Goal: Information Seeking & Learning: Compare options

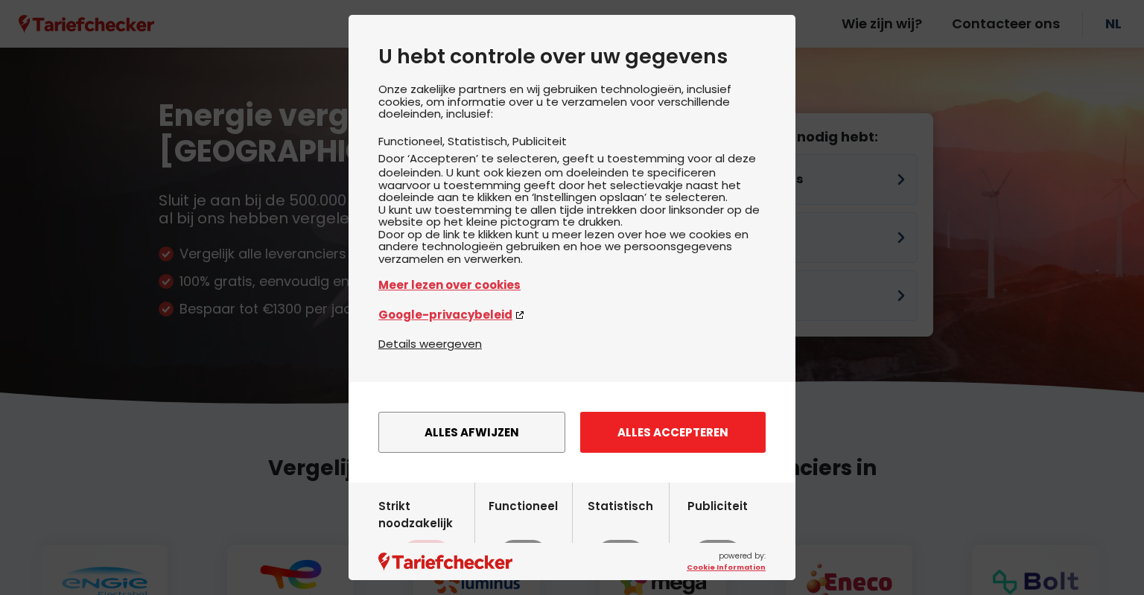
click at [672, 453] on button "Alles accepteren" at bounding box center [672, 432] width 185 height 41
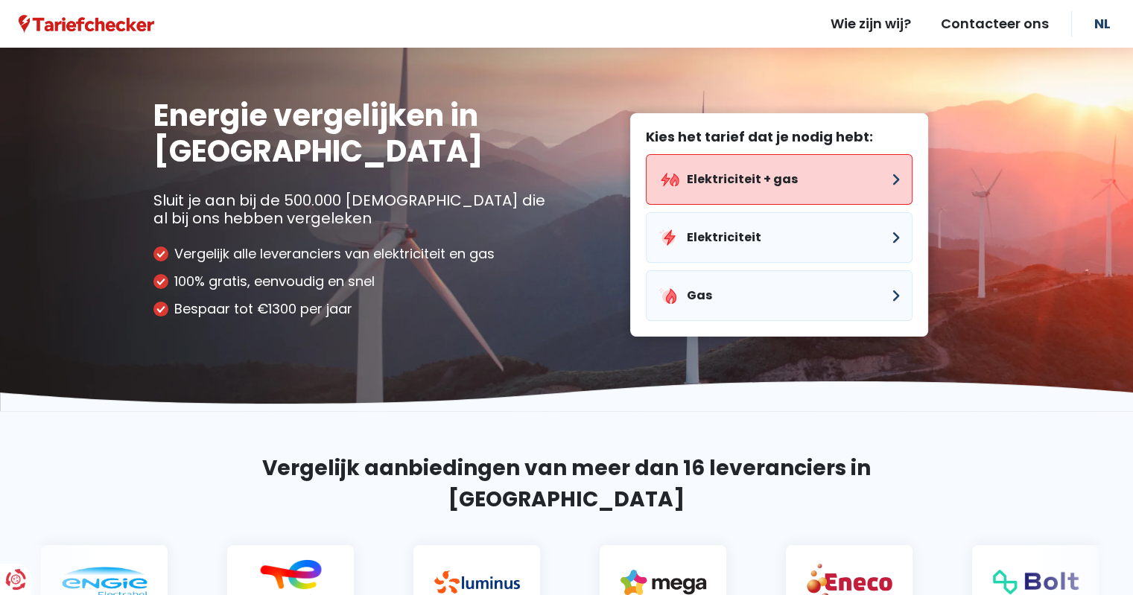
click at [743, 185] on button "Elektriciteit + gas" at bounding box center [779, 179] width 267 height 51
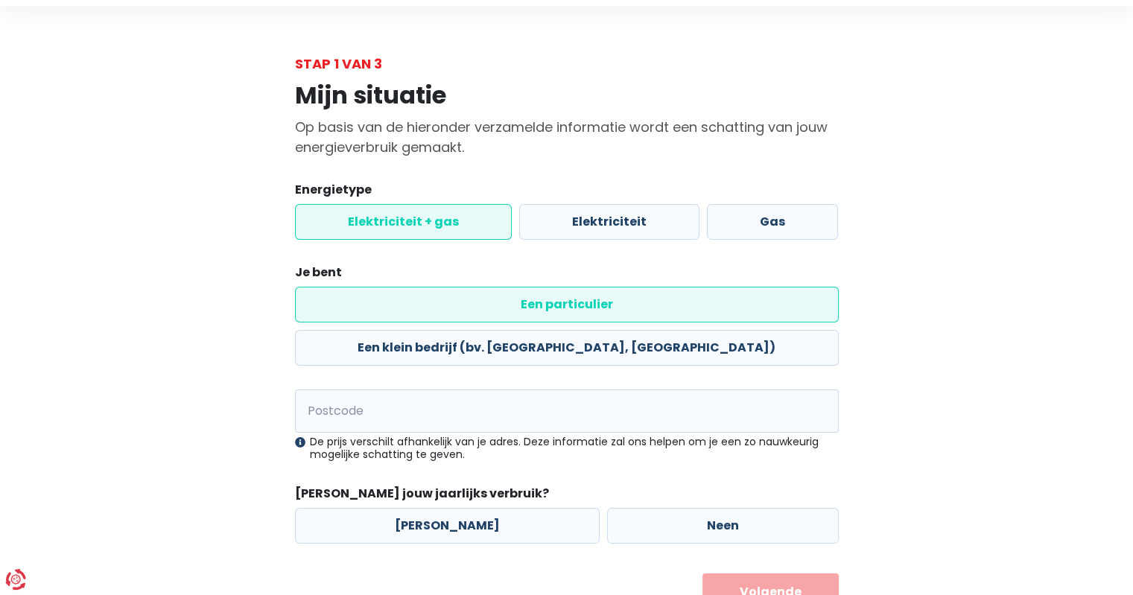
scroll to position [62, 0]
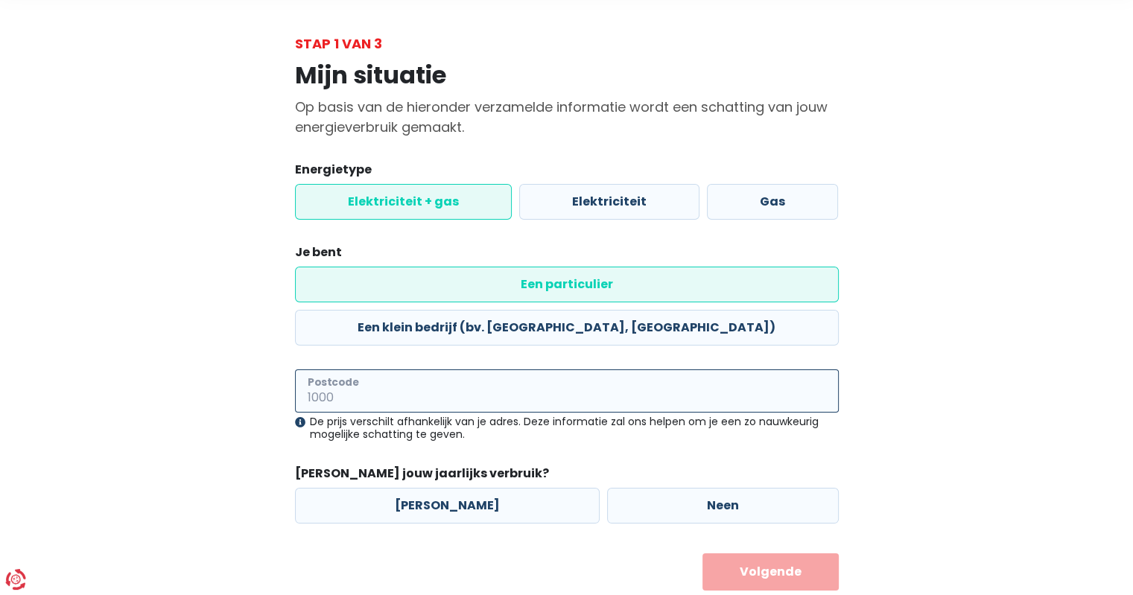
click at [330, 369] on input "Postcode" at bounding box center [567, 390] width 544 height 43
type input "9060"
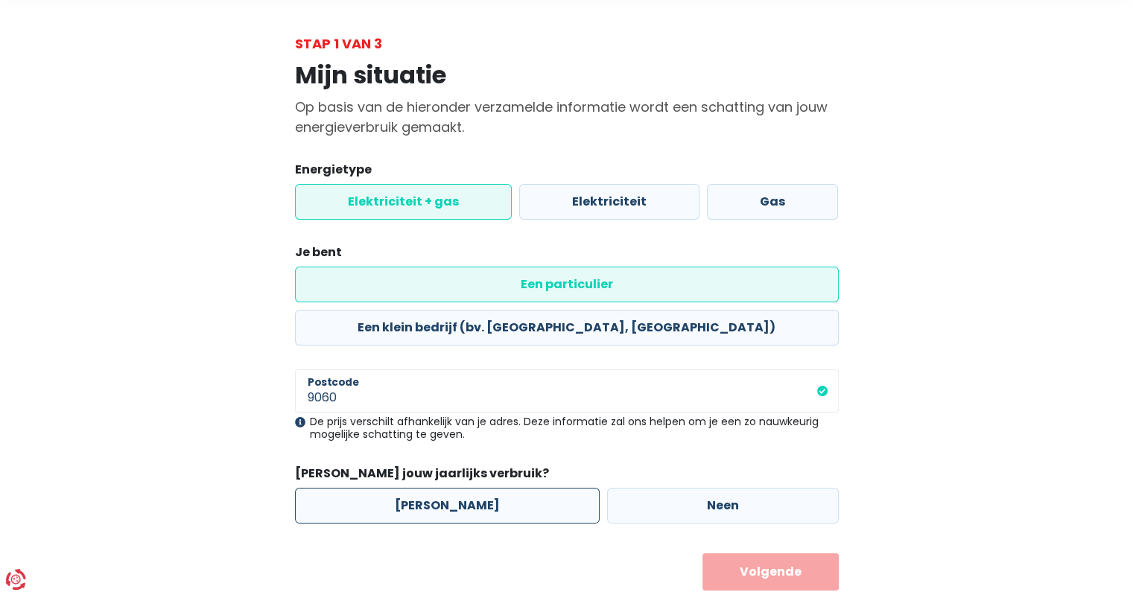
click at [432, 488] on label "[PERSON_NAME]" at bounding box center [447, 506] width 305 height 36
click at [432, 488] on input "[PERSON_NAME]" at bounding box center [447, 506] width 305 height 36
radio input "true"
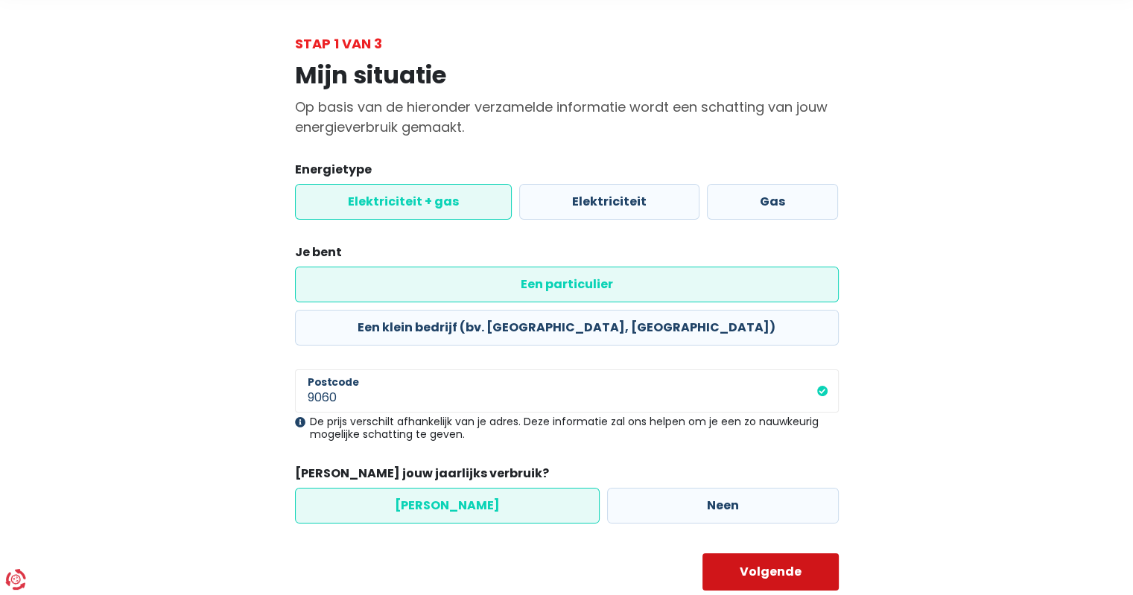
click at [793, 553] on button "Volgende" at bounding box center [770, 571] width 136 height 37
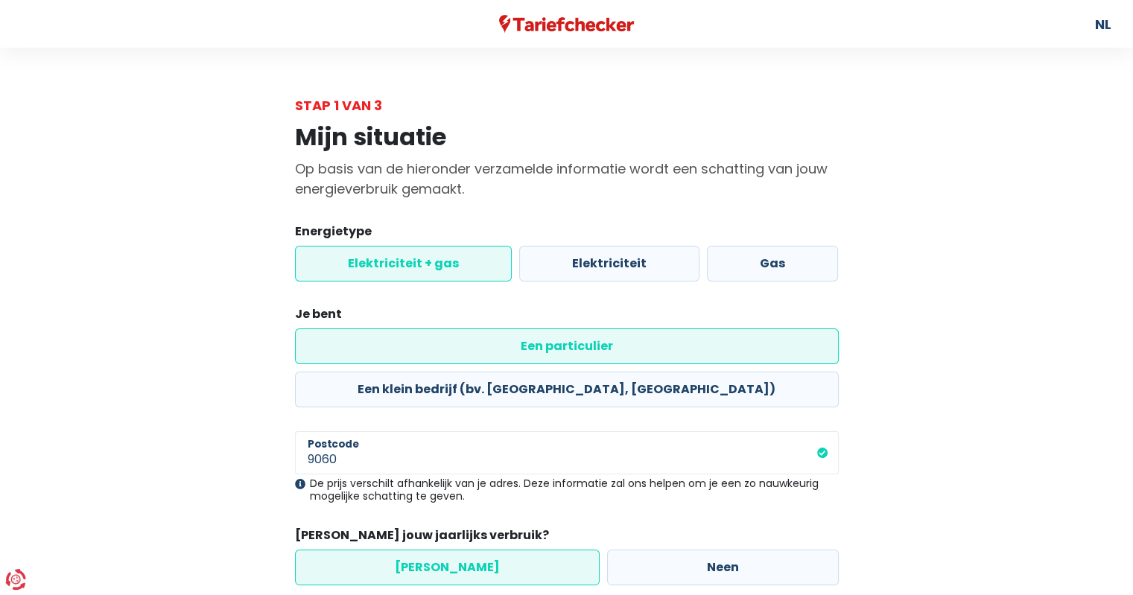
select select
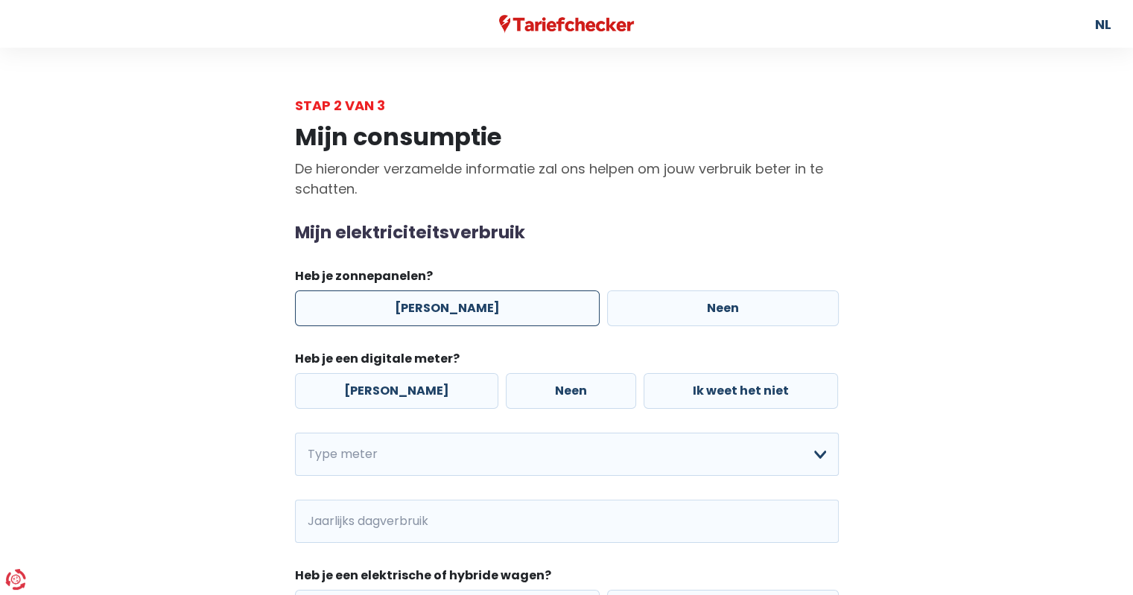
click at [422, 321] on label "[PERSON_NAME]" at bounding box center [447, 309] width 305 height 36
click at [422, 321] on input "[PERSON_NAME]" at bounding box center [447, 309] width 305 height 36
radio input "true"
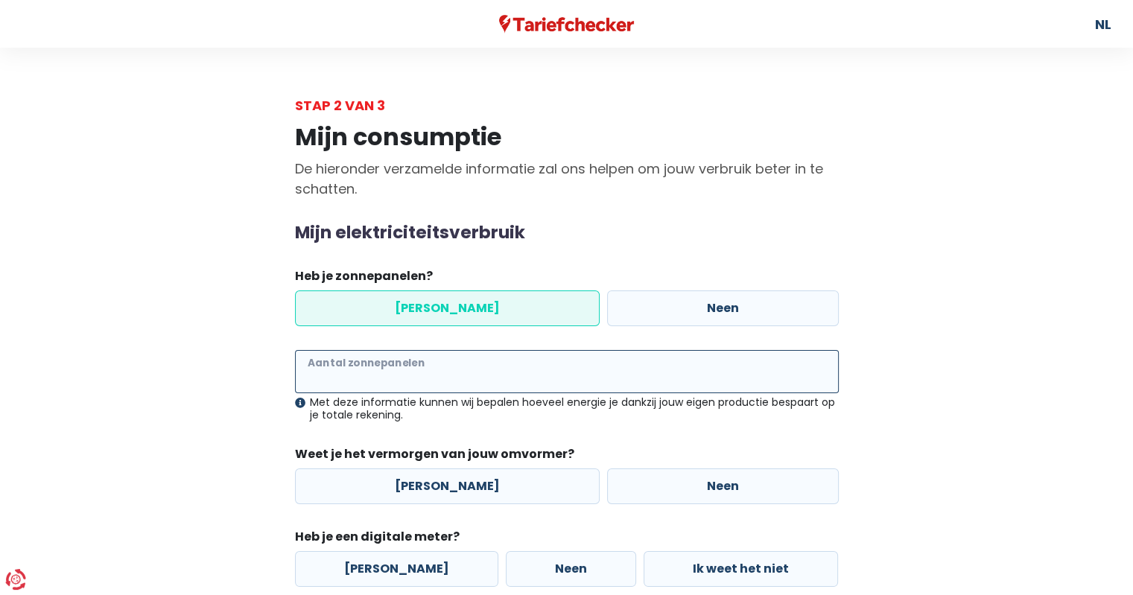
click at [343, 374] on input "Aantal zonnepanelen" at bounding box center [567, 371] width 544 height 43
type input "13"
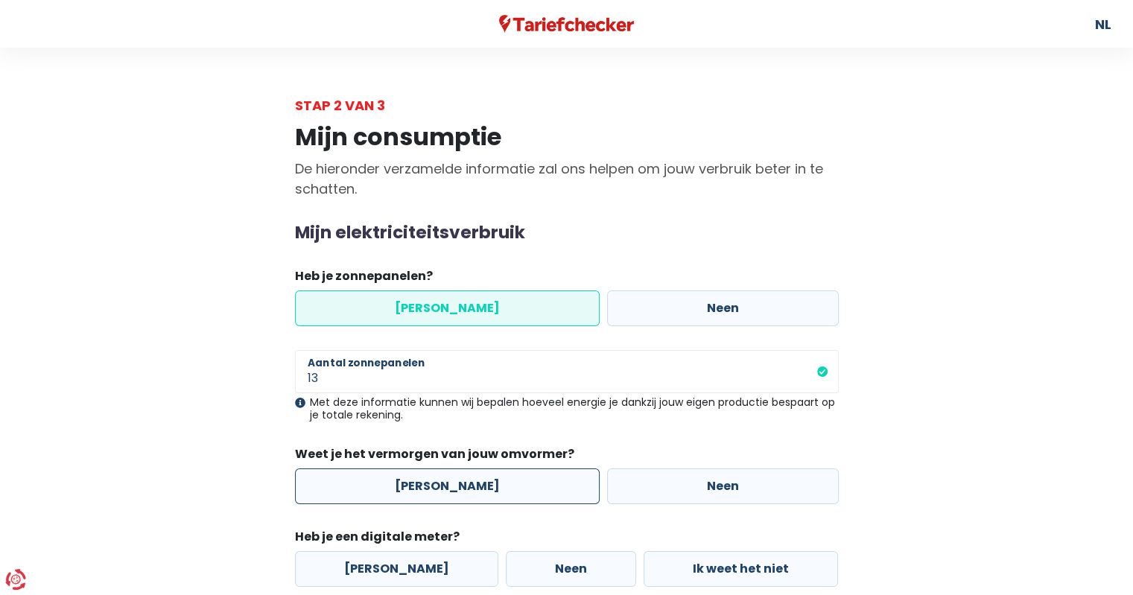
click at [439, 490] on label "[PERSON_NAME]" at bounding box center [447, 487] width 305 height 36
click at [439, 490] on input "[PERSON_NAME]" at bounding box center [447, 487] width 305 height 36
radio input "true"
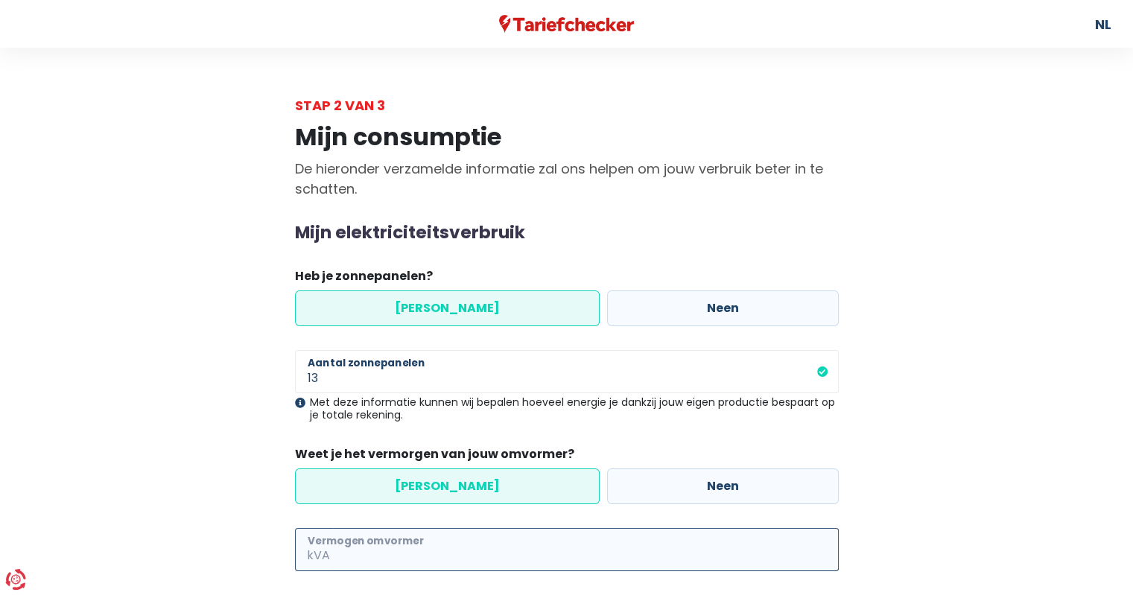
click at [422, 545] on input "Vermogen omvormer" at bounding box center [586, 549] width 506 height 43
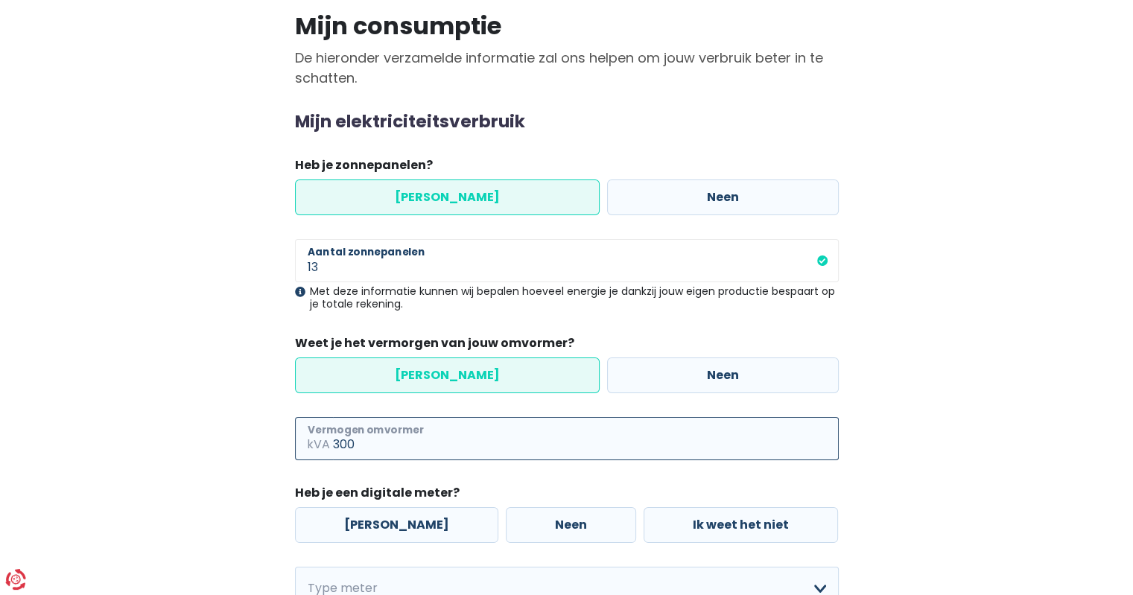
scroll to position [223, 0]
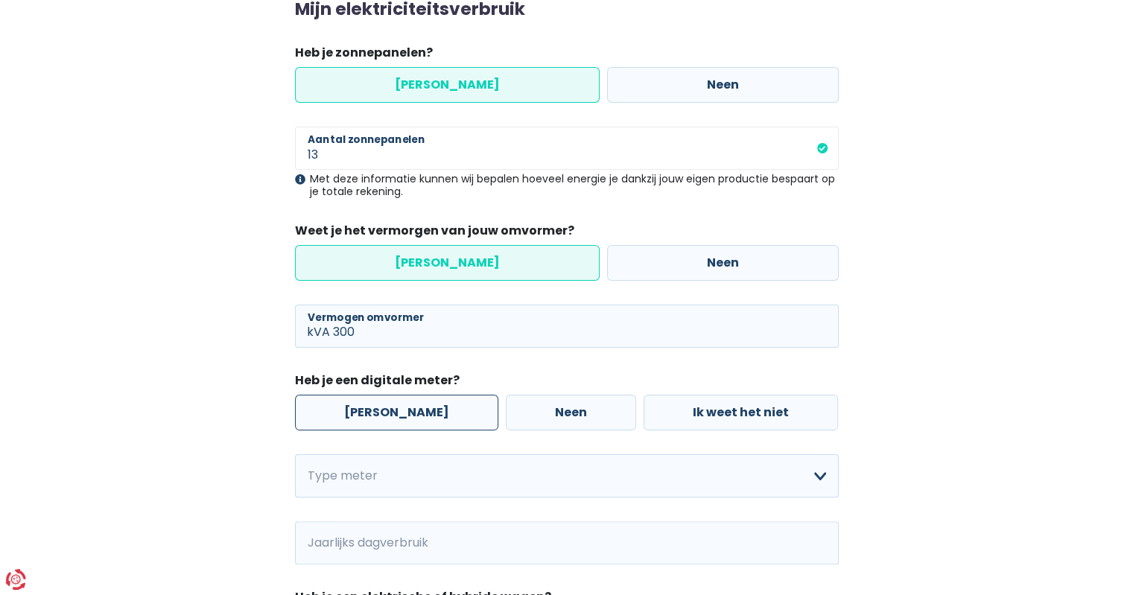
click at [386, 407] on div "[PERSON_NAME] Neen Ik weet het niet" at bounding box center [566, 412] width 551 height 43
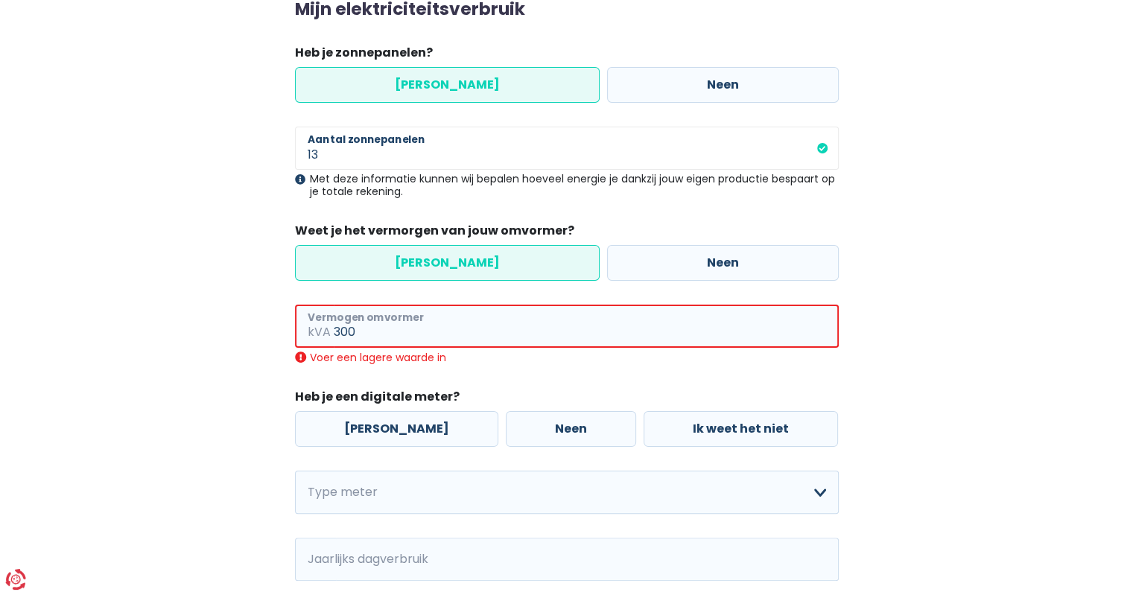
click at [364, 345] on input "300" at bounding box center [586, 326] width 505 height 43
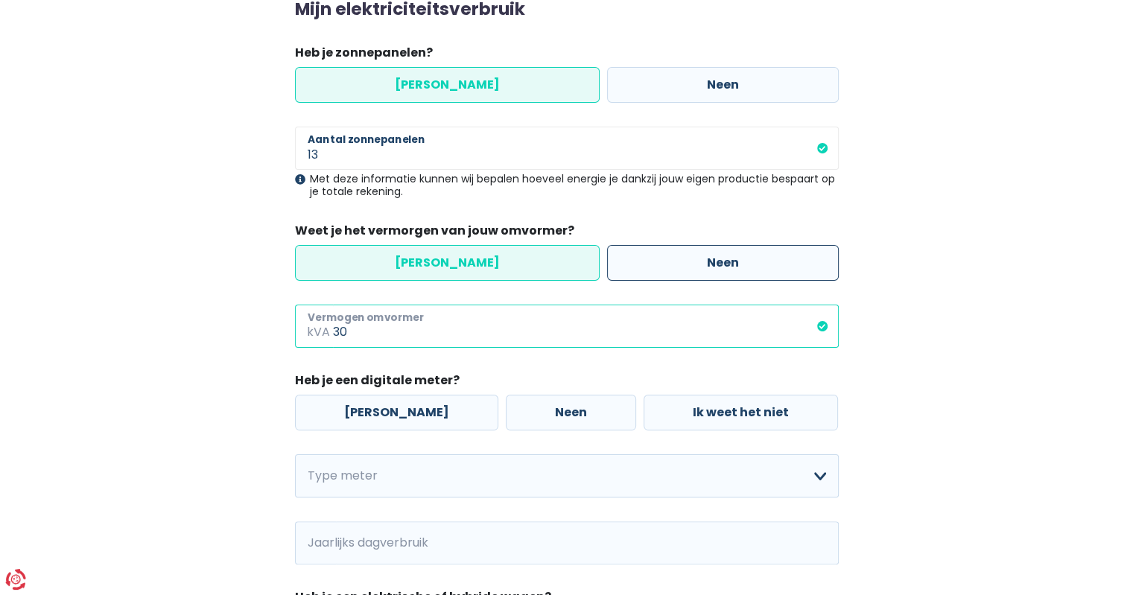
type input "30"
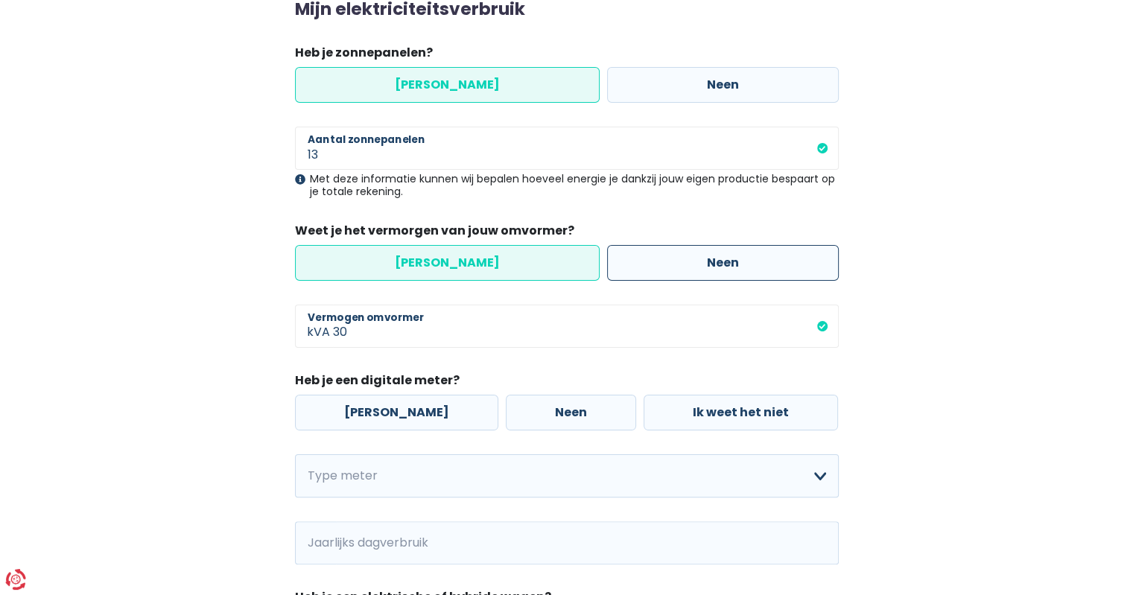
click at [709, 258] on label "Neen" at bounding box center [723, 263] width 232 height 36
click at [709, 258] on input "Neen" at bounding box center [723, 263] width 232 height 36
radio input "true"
radio input "false"
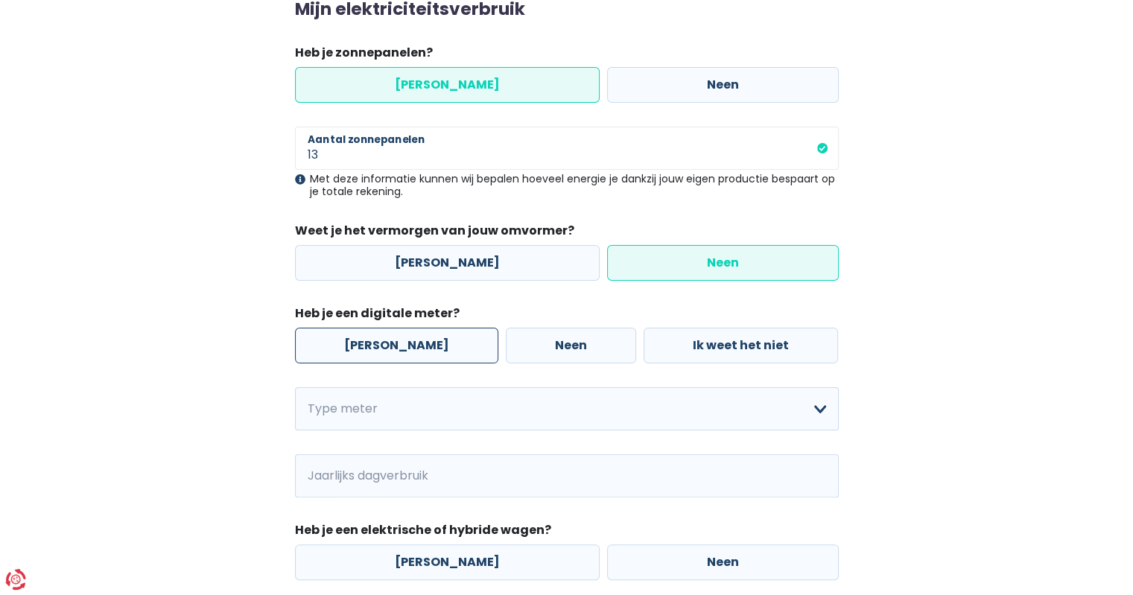
click at [390, 353] on label "[PERSON_NAME]" at bounding box center [396, 346] width 203 height 36
click at [390, 353] on input "[PERSON_NAME]" at bounding box center [396, 346] width 203 height 36
radio input "true"
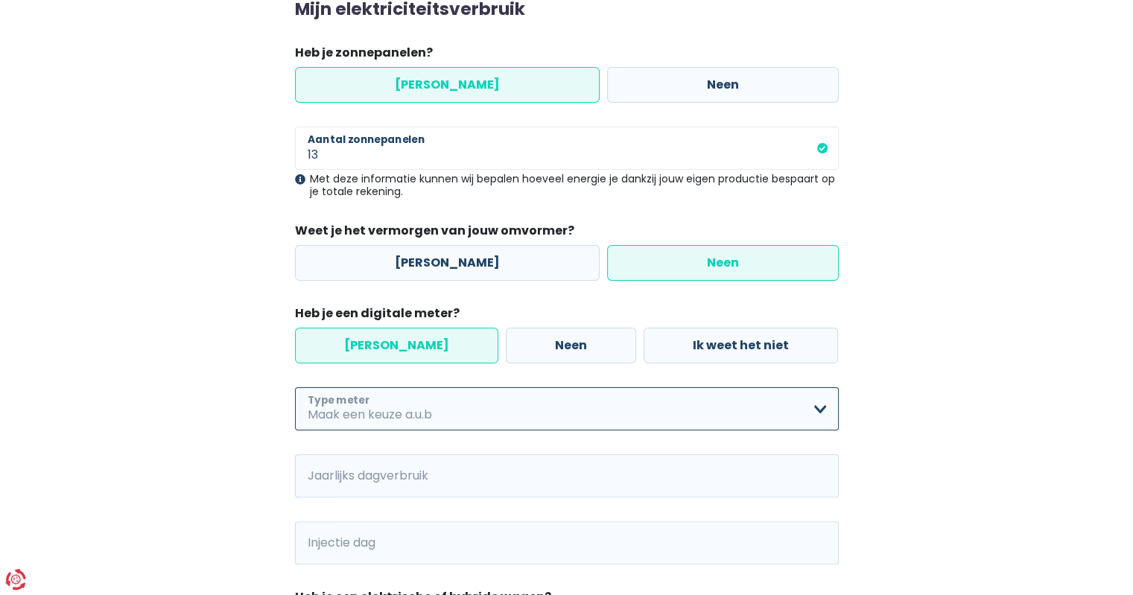
click at [353, 410] on select "Enkelvoudig Tweevoudig Enkelvoudig + uitsluitend nachttarief Tweevoudig + uitsl…" at bounding box center [567, 408] width 544 height 43
click at [295, 387] on select "Enkelvoudig Tweevoudig Enkelvoudig + uitsluitend nachttarief Tweevoudig + uitsl…" at bounding box center [567, 408] width 544 height 43
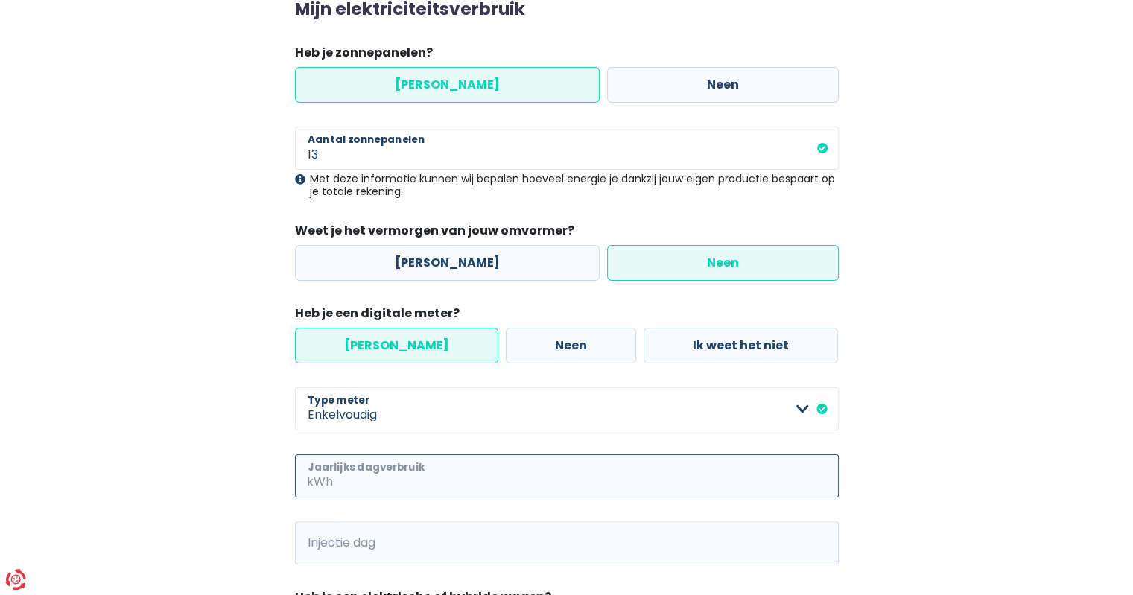
click at [337, 483] on input "Jaarlijks dagverbruik" at bounding box center [587, 475] width 503 height 43
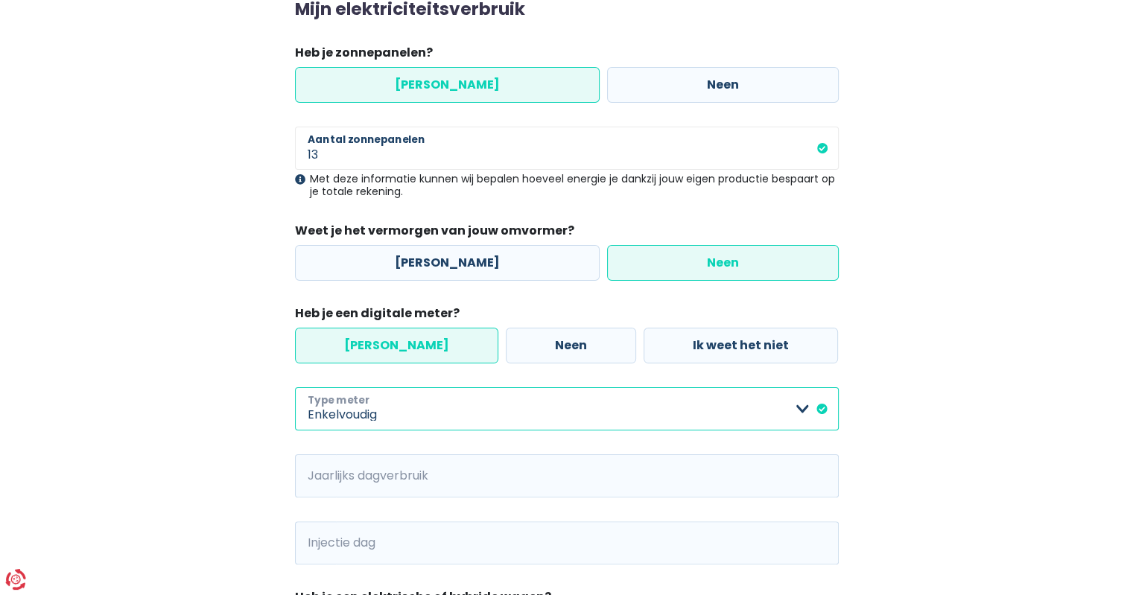
click at [798, 407] on select "Enkelvoudig Tweevoudig Enkelvoudig + uitsluitend nachttarief Tweevoudig + uitsl…" at bounding box center [567, 408] width 544 height 43
click at [295, 387] on select "Enkelvoudig Tweevoudig Enkelvoudig + uitsluitend nachttarief Tweevoudig + uitsl…" at bounding box center [567, 408] width 544 height 43
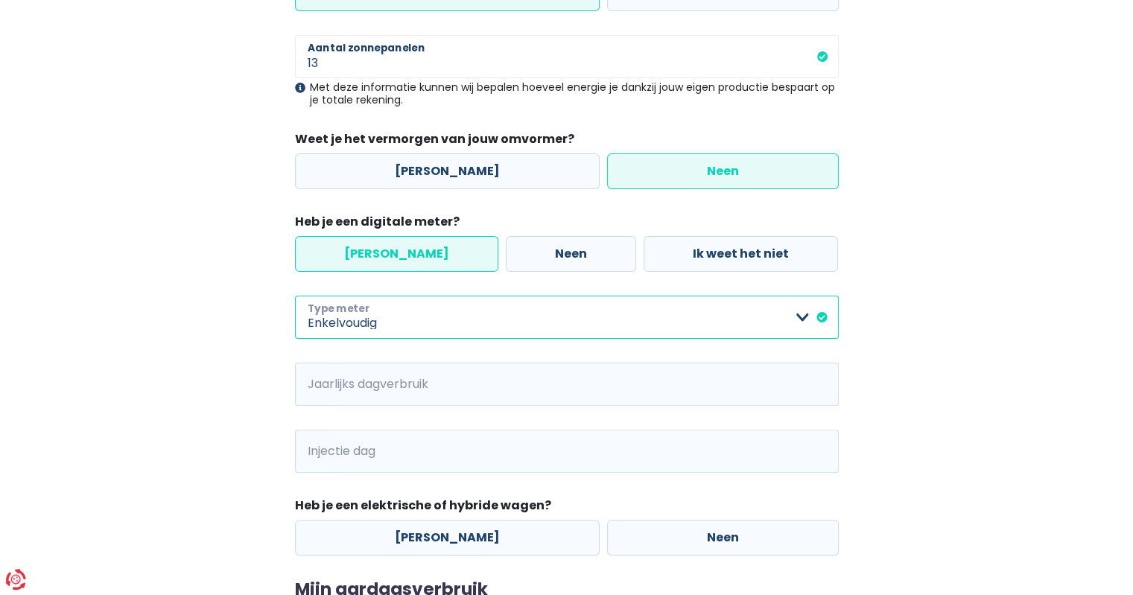
scroll to position [372, 0]
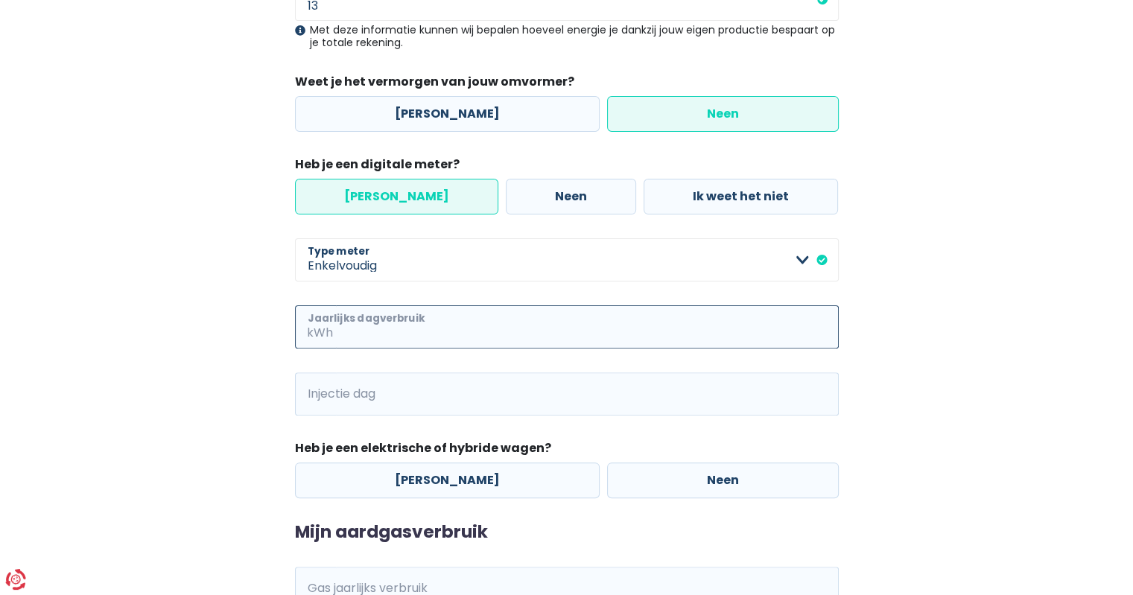
click at [427, 331] on input "Jaarlijks dagverbruik" at bounding box center [587, 326] width 503 height 43
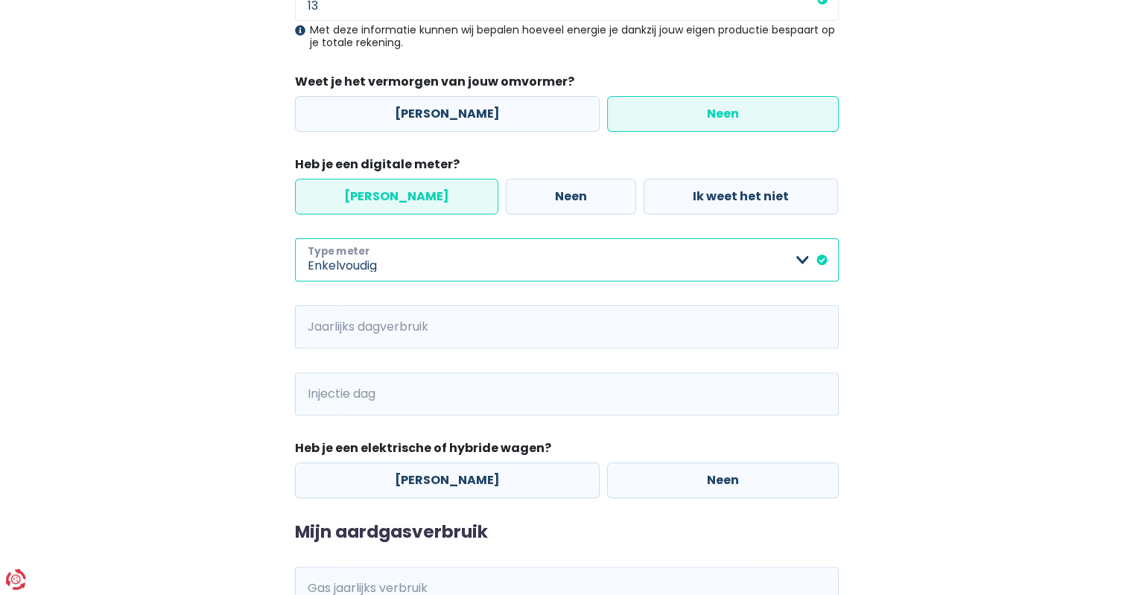
click at [802, 255] on select "Enkelvoudig Tweevoudig Enkelvoudig + uitsluitend nachttarief Tweevoudig + uitsl…" at bounding box center [567, 259] width 544 height 43
select select "day_single_rate"
click at [295, 238] on select "Enkelvoudig Tweevoudig Enkelvoudig + uitsluitend nachttarief Tweevoudig + uitsl…" at bounding box center [567, 259] width 544 height 43
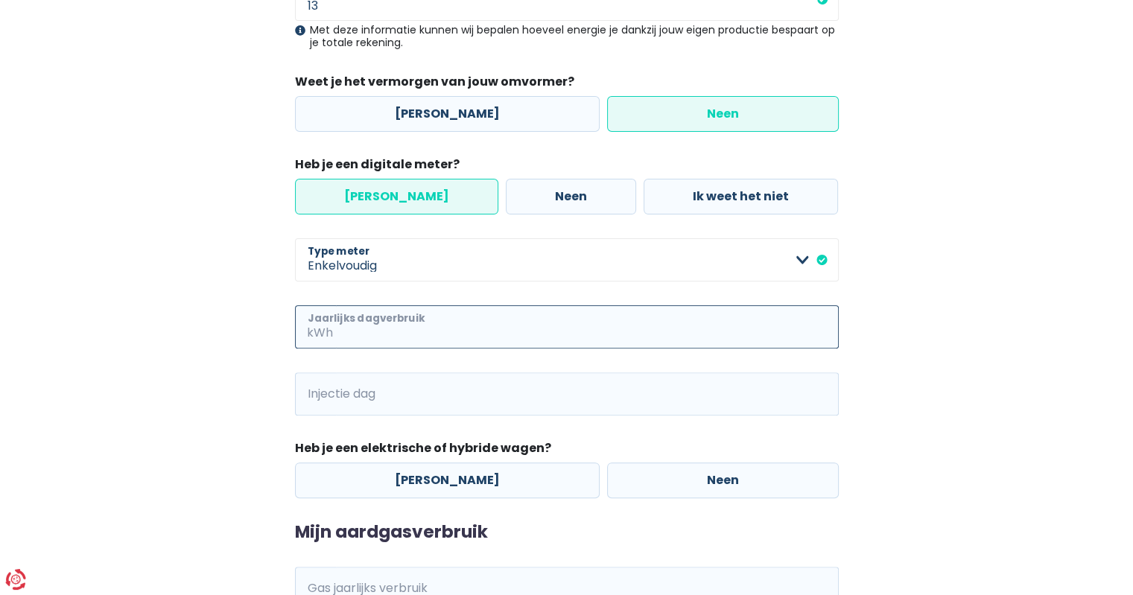
click at [387, 330] on input "Jaarlijks dagverbruik" at bounding box center [587, 326] width 503 height 43
type input "2549"
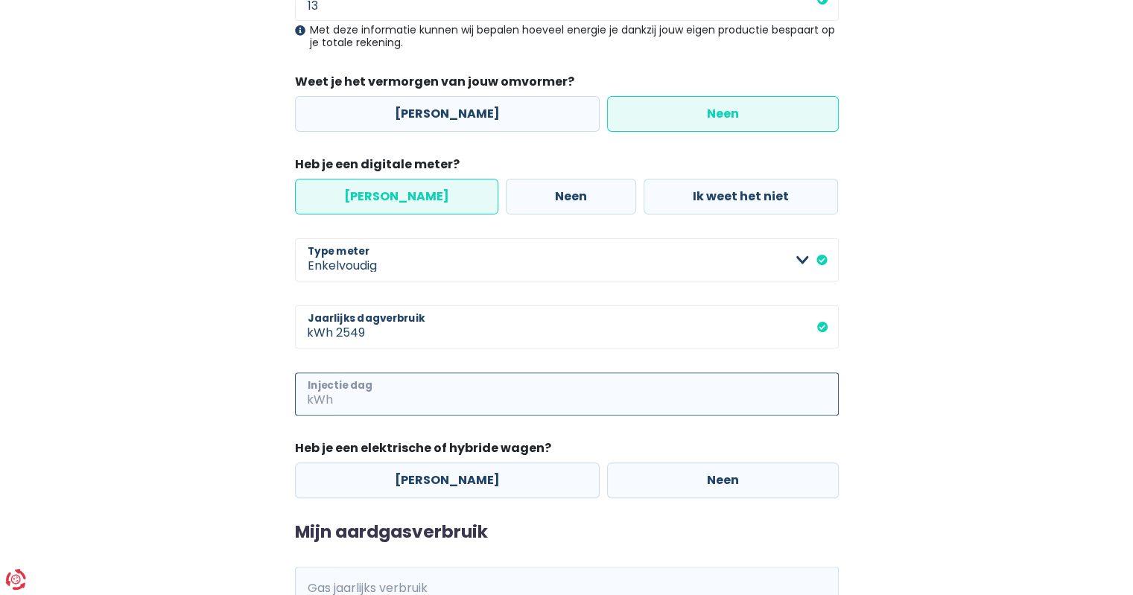
click at [362, 390] on input "Injectie dag" at bounding box center [587, 393] width 503 height 43
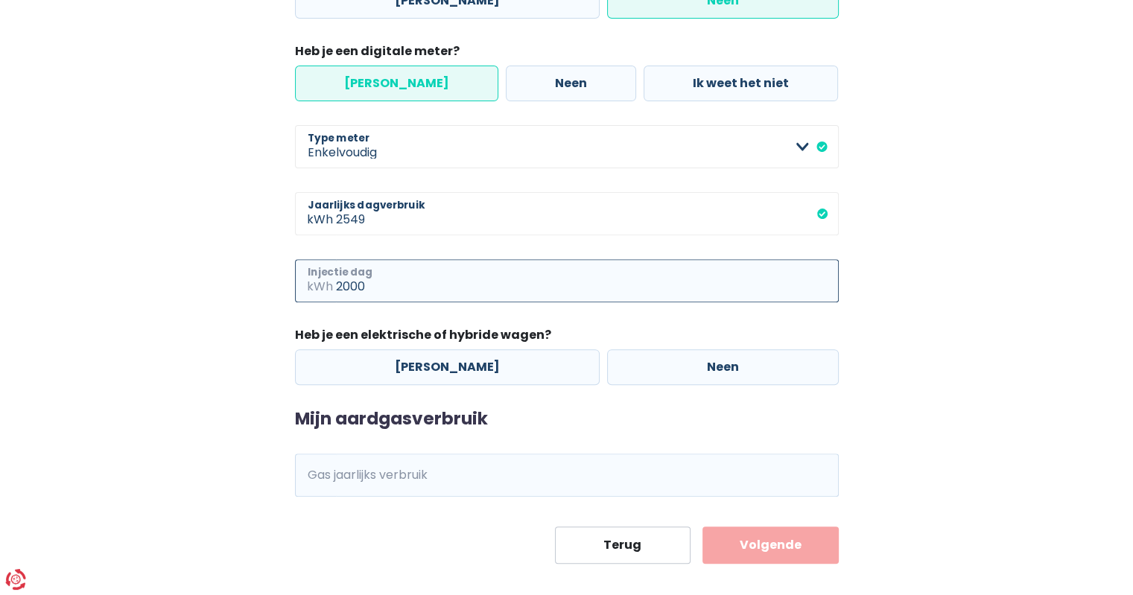
scroll to position [502, 0]
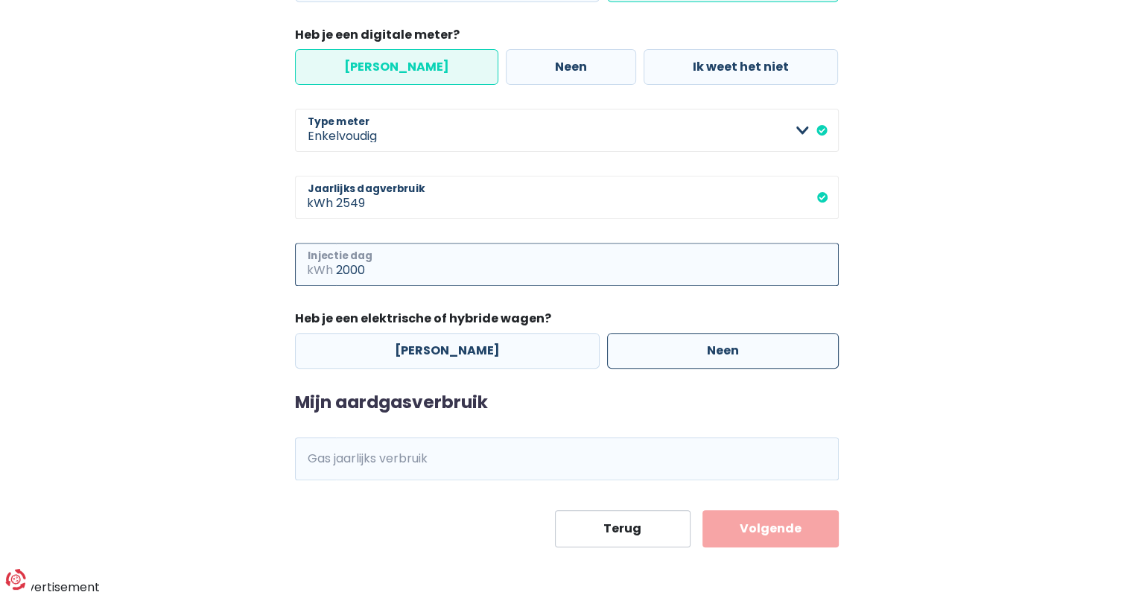
type input "2000"
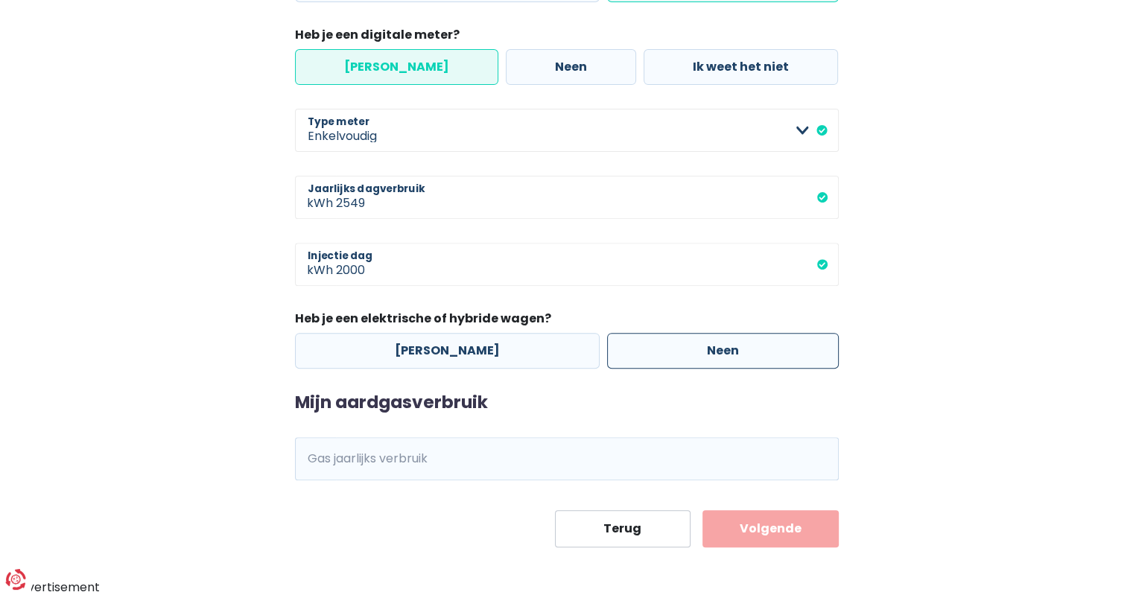
click at [680, 357] on label "Neen" at bounding box center [723, 351] width 232 height 36
click at [680, 357] on input "Neen" at bounding box center [723, 351] width 232 height 36
radio input "true"
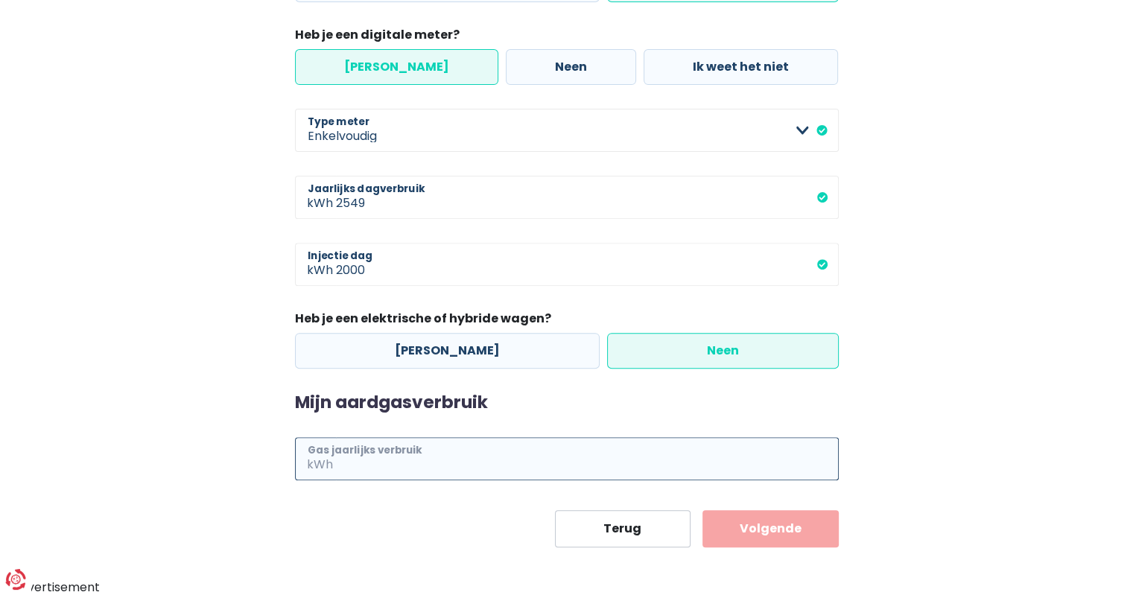
click at [378, 464] on input "Gas jaarlijks verbruik" at bounding box center [587, 458] width 503 height 43
type input "10000"
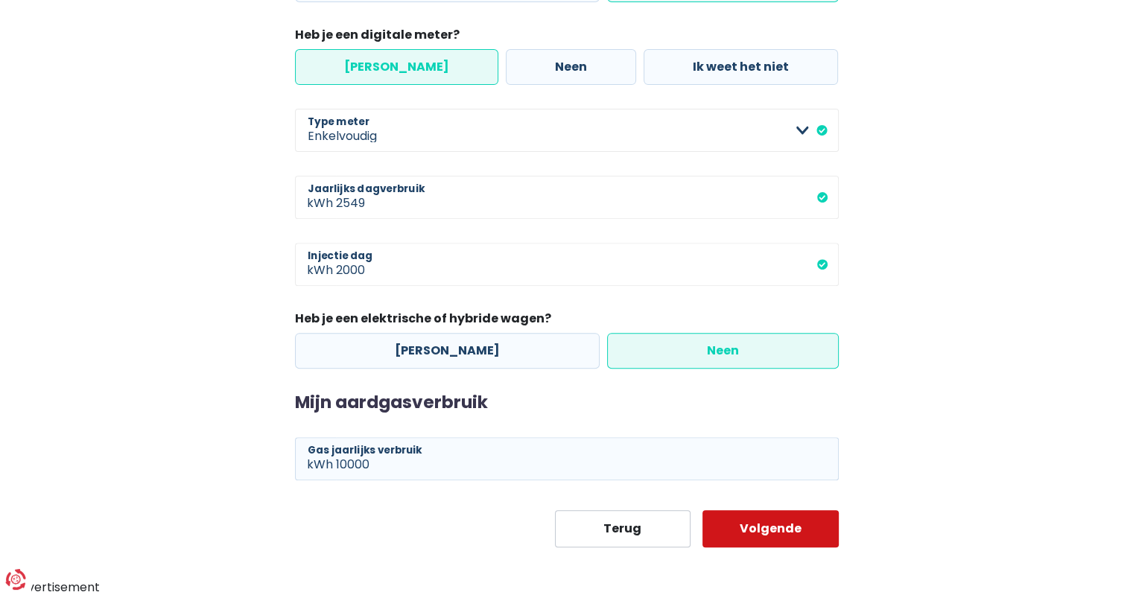
click at [757, 524] on button "Volgende" at bounding box center [770, 528] width 136 height 37
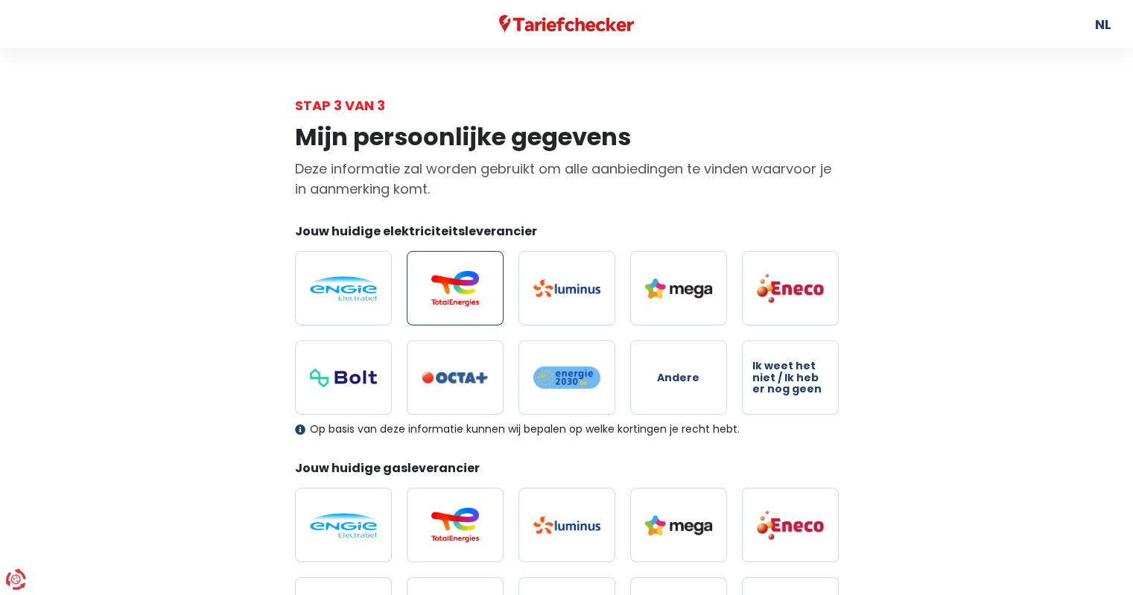
click at [468, 288] on img at bounding box center [455, 288] width 67 height 36
click at [468, 288] on input "radio" at bounding box center [455, 288] width 97 height 74
radio input "true"
click at [435, 531] on img at bounding box center [455, 525] width 67 height 36
click at [435, 531] on input "radio" at bounding box center [455, 525] width 97 height 74
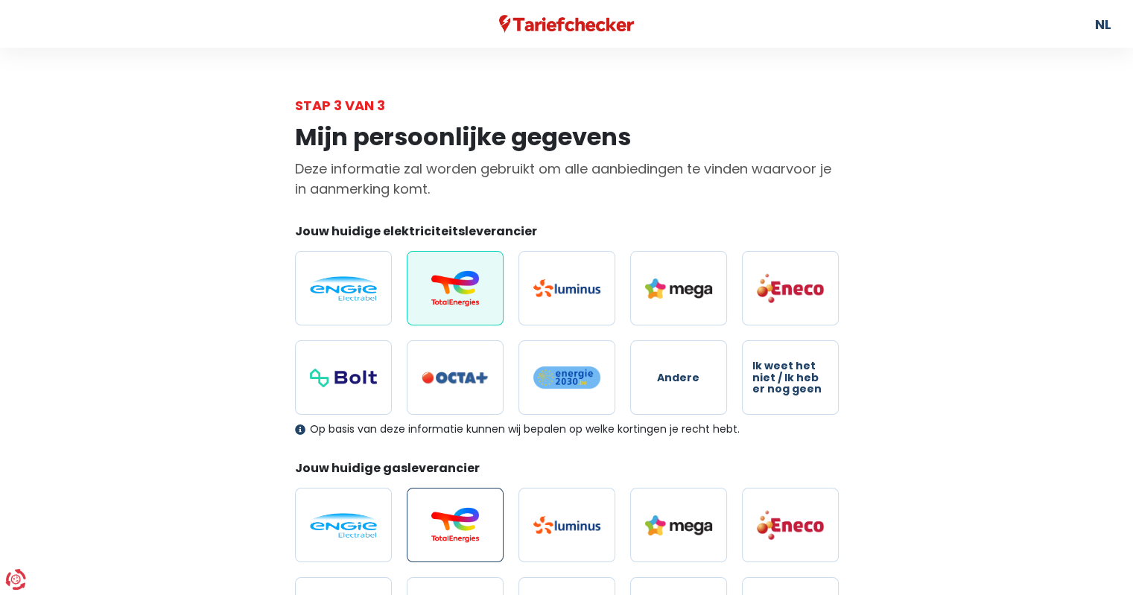
radio input "true"
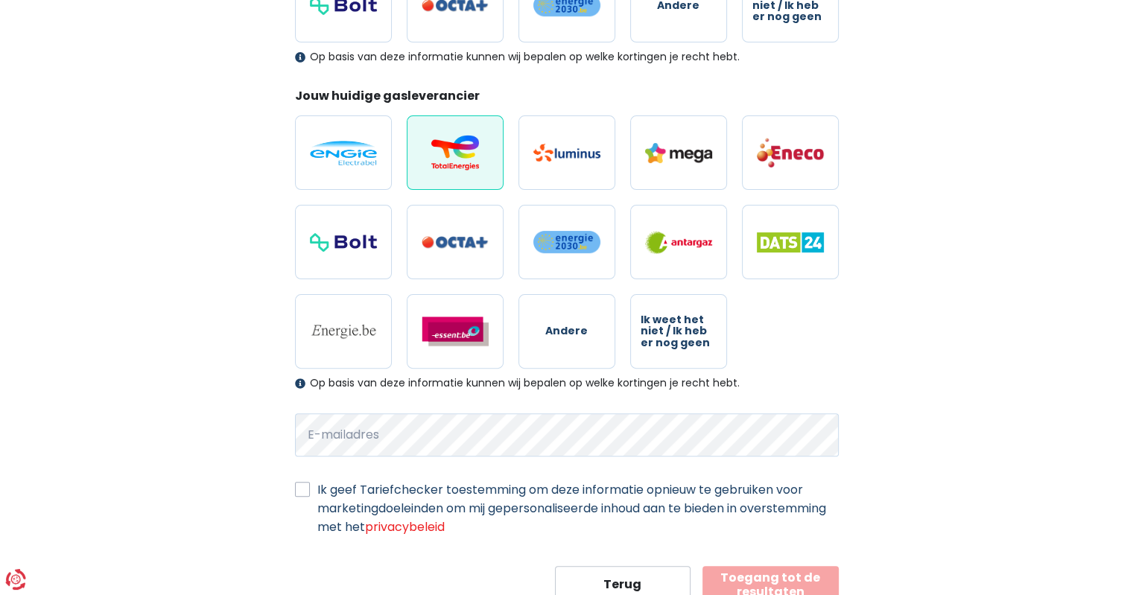
scroll to position [426, 0]
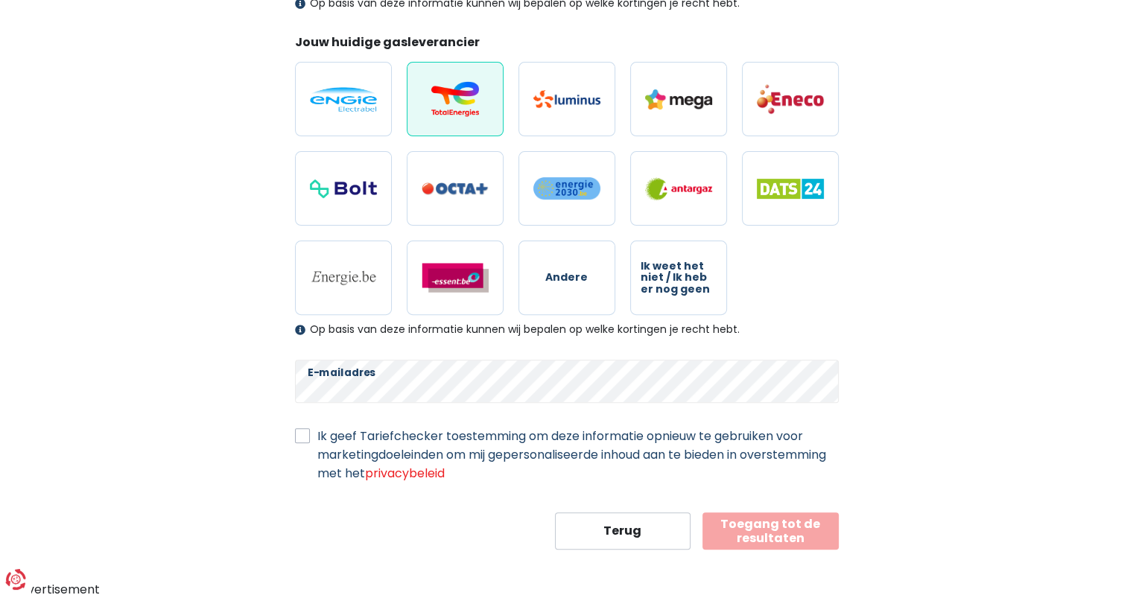
click at [317, 433] on label "Ik geef Tariefchecker toestemming om deze informatie opnieuw te gebruiken voor …" at bounding box center [577, 455] width 521 height 56
click at [300, 433] on input "Ik geef Tariefchecker toestemming om deze informatie opnieuw te gebruiken voor …" at bounding box center [302, 434] width 15 height 15
checkbox input "true"
click at [789, 531] on button "Toegang tot de resultaten" at bounding box center [770, 531] width 136 height 37
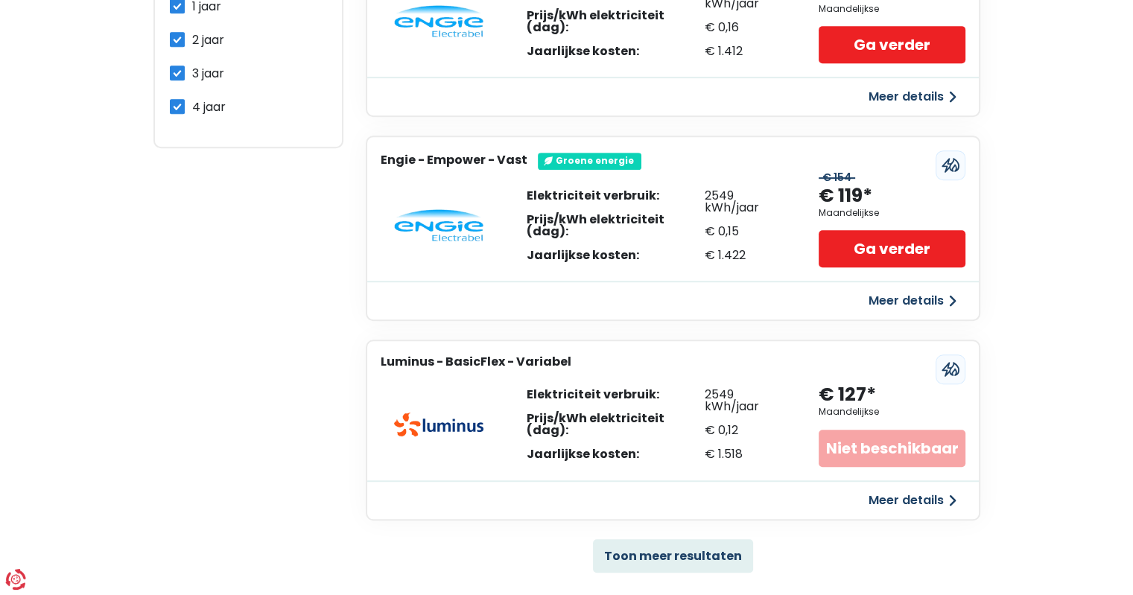
scroll to position [819, 0]
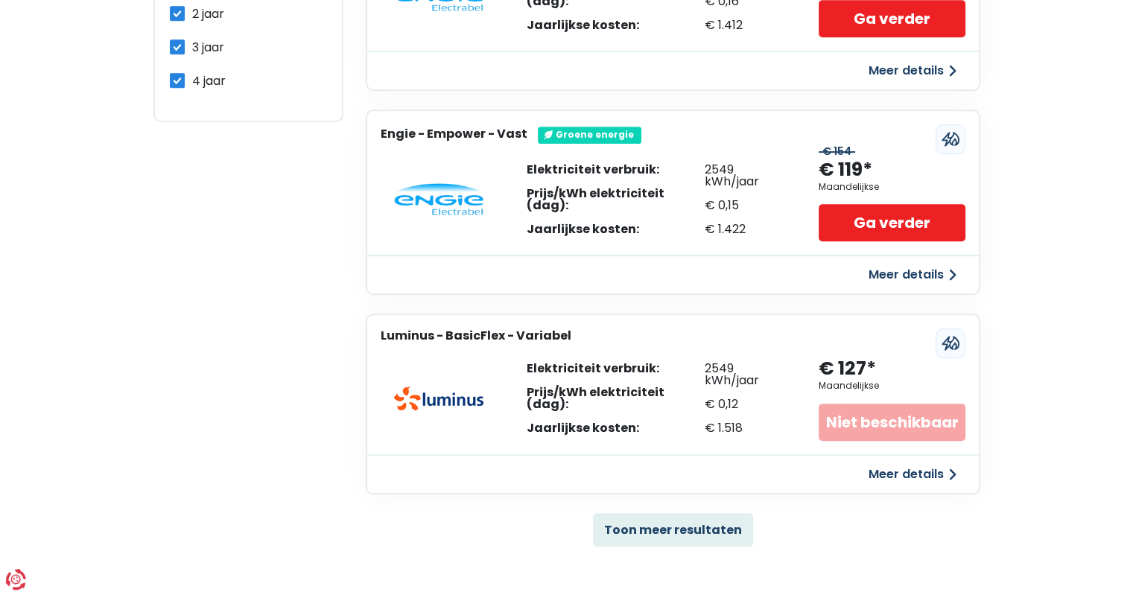
click at [916, 469] on button "Meer details" at bounding box center [913, 474] width 106 height 27
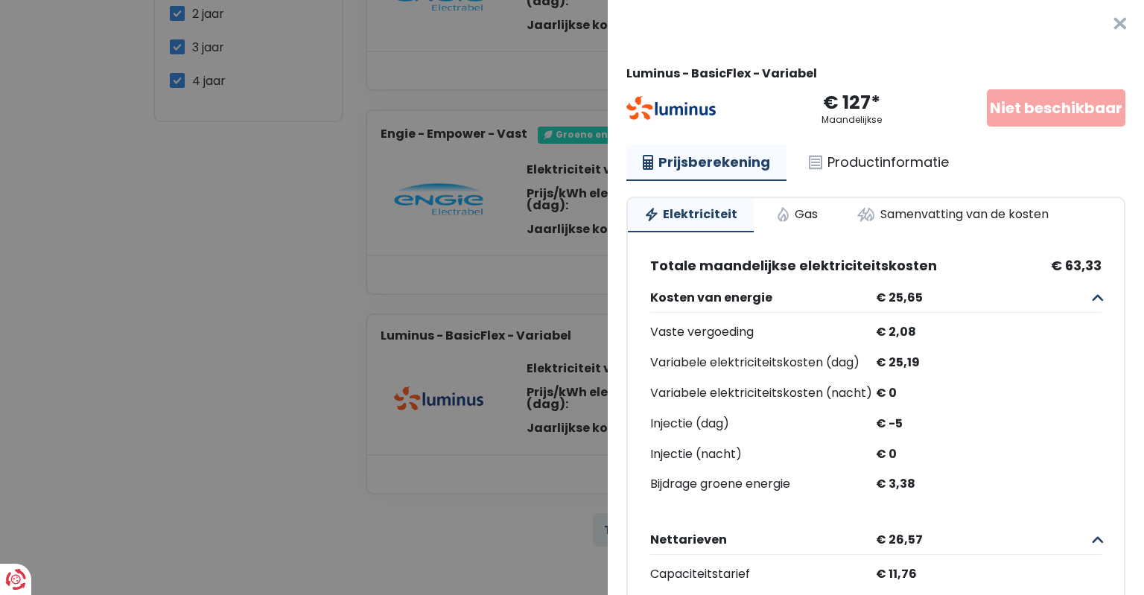
click at [1111, 15] on button "×" at bounding box center [1121, 24] width 48 height 48
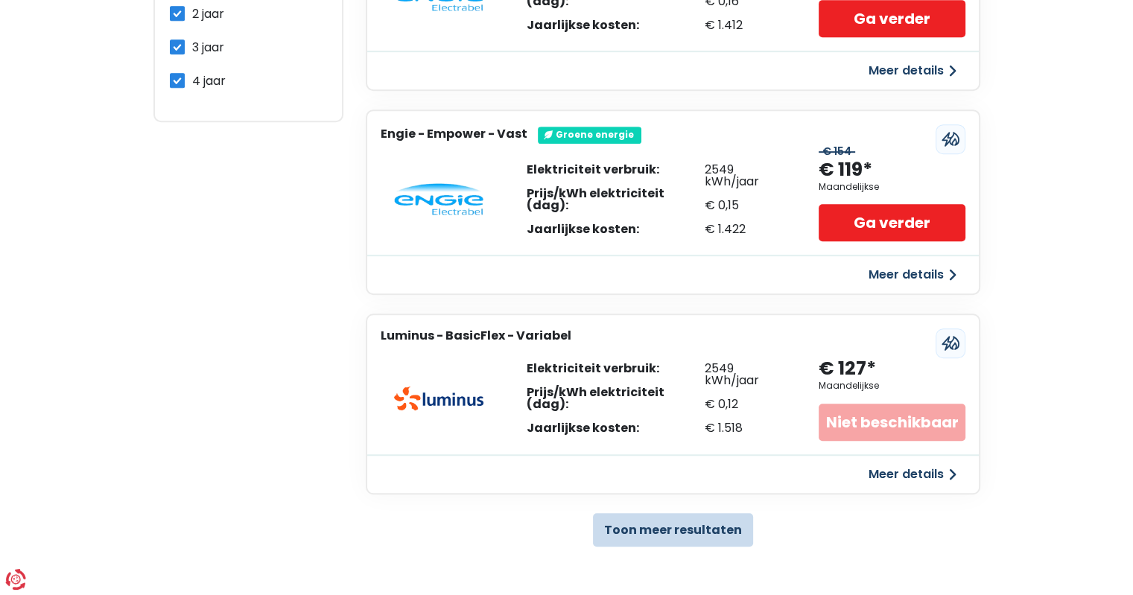
click at [641, 533] on button "Toon meer resultaten" at bounding box center [673, 530] width 160 height 34
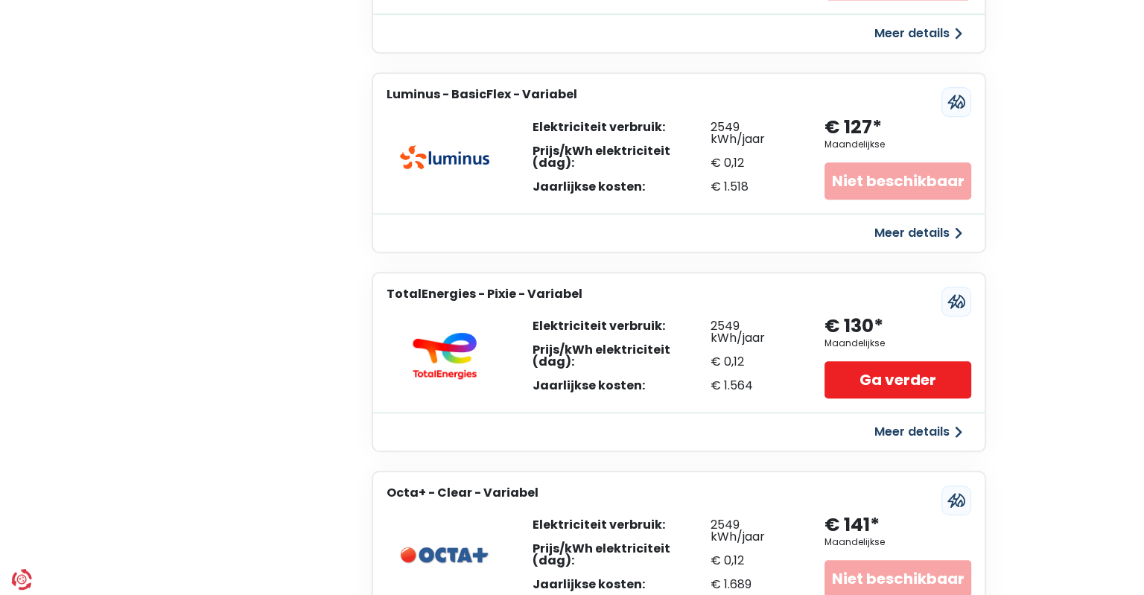
scroll to position [1117, 0]
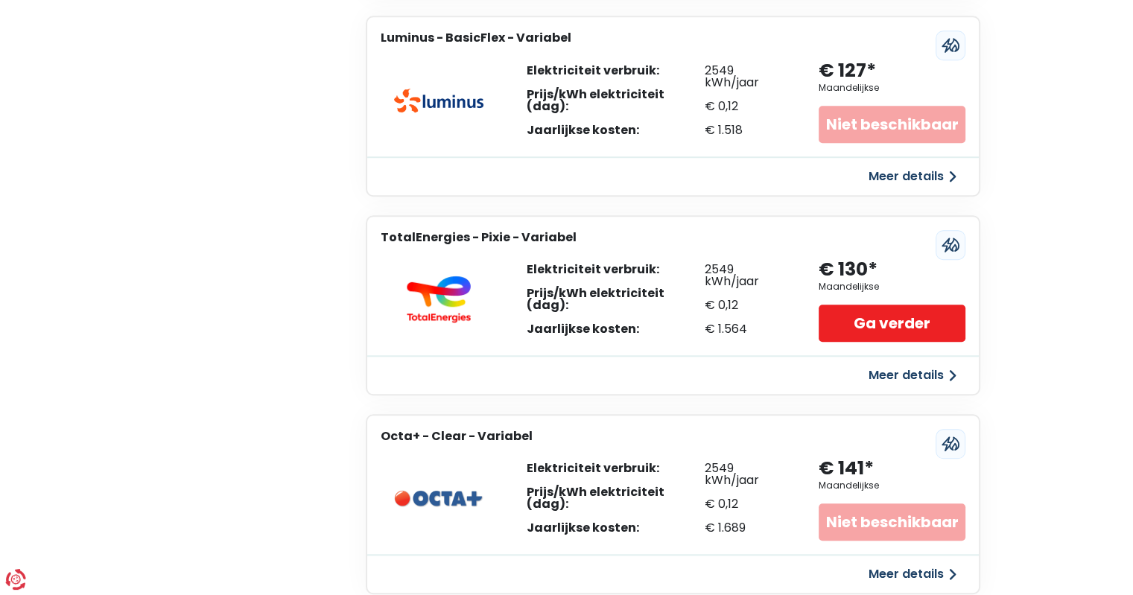
click at [896, 368] on button "Meer details" at bounding box center [913, 375] width 106 height 27
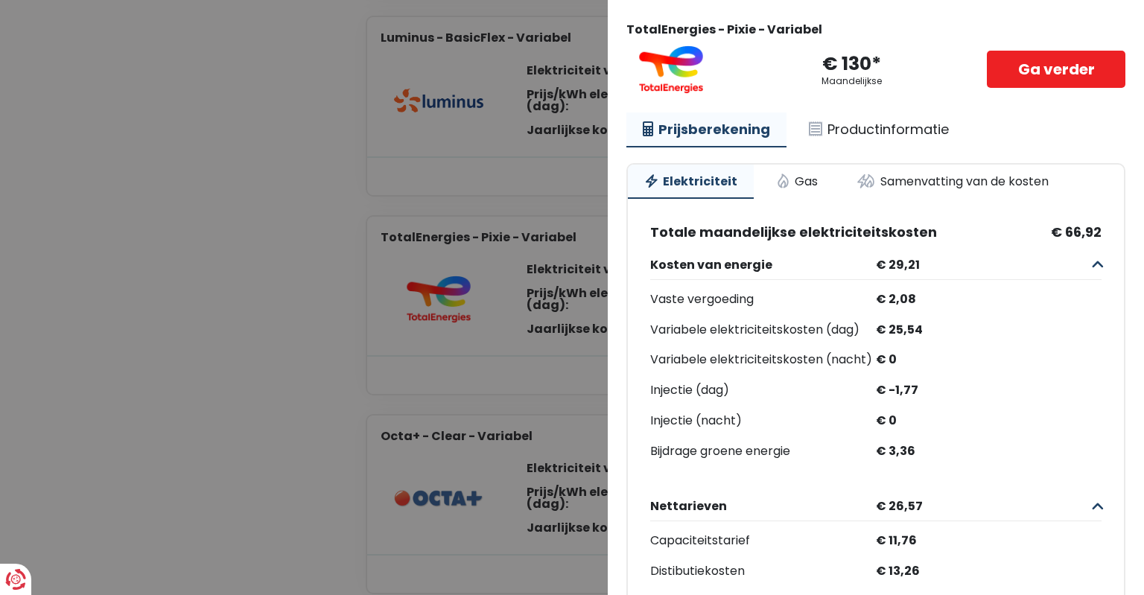
scroll to position [36, 0]
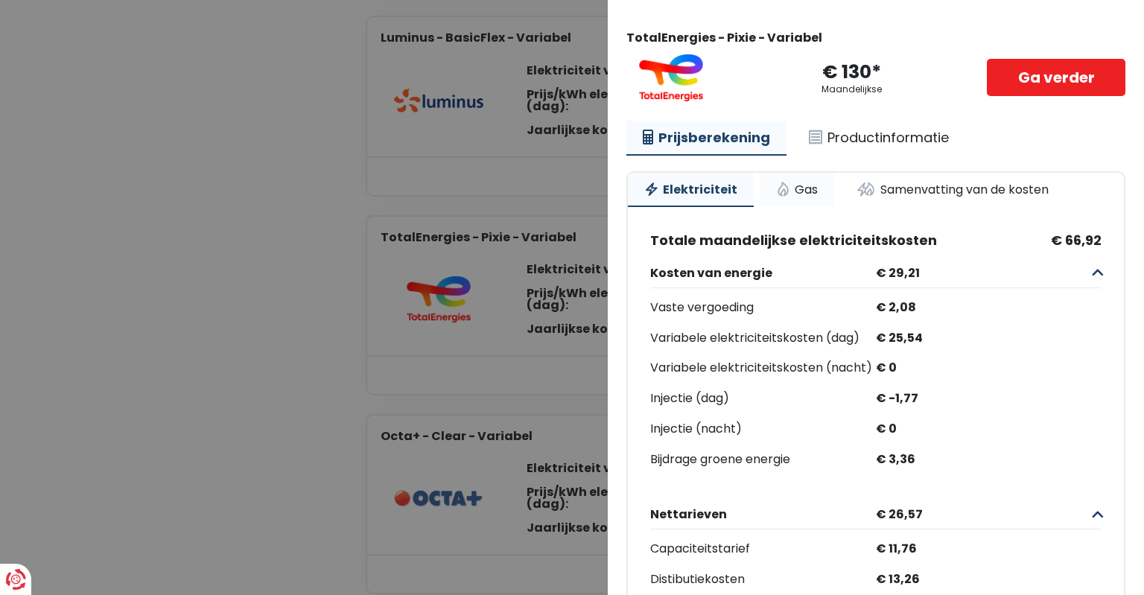
click at [799, 188] on link "Gas" at bounding box center [797, 189] width 74 height 33
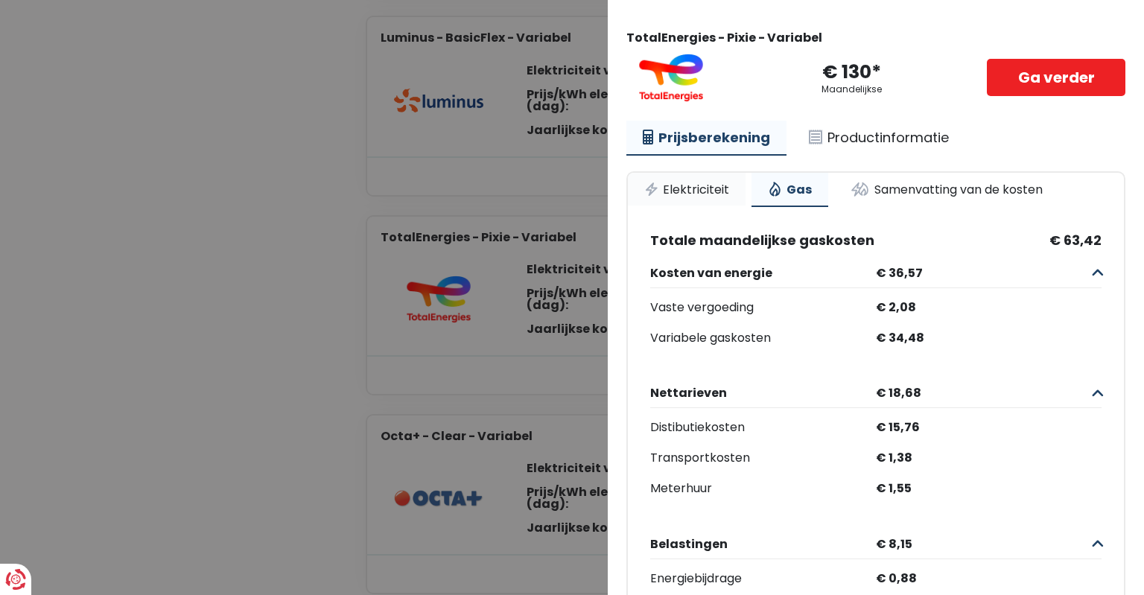
click at [691, 188] on link "Elektriciteit" at bounding box center [687, 189] width 118 height 33
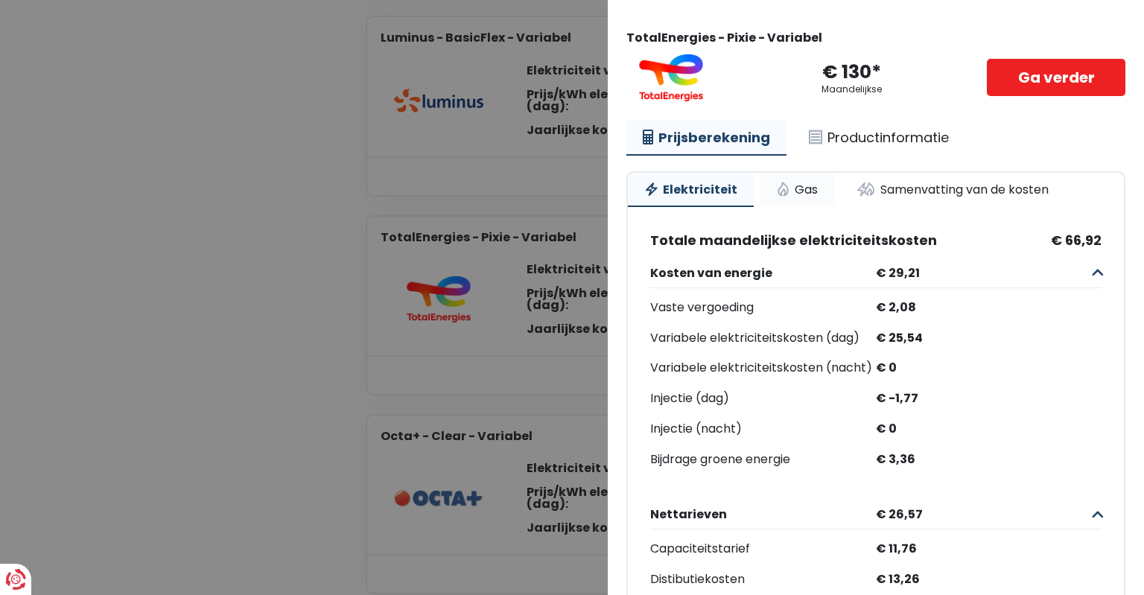
click at [793, 191] on link "Gas" at bounding box center [797, 189] width 74 height 33
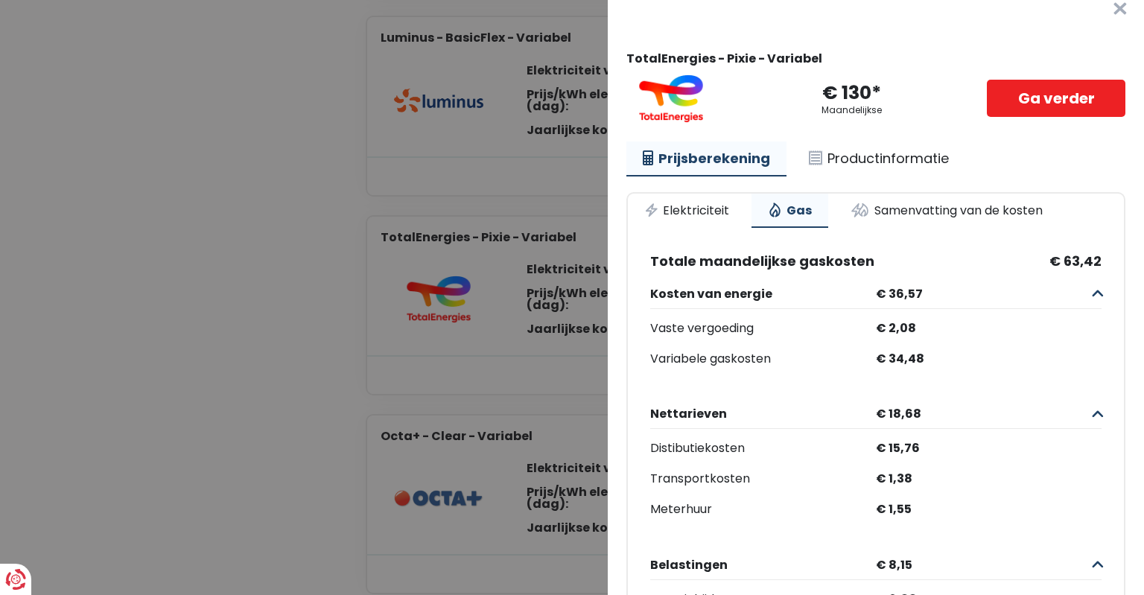
scroll to position [0, 0]
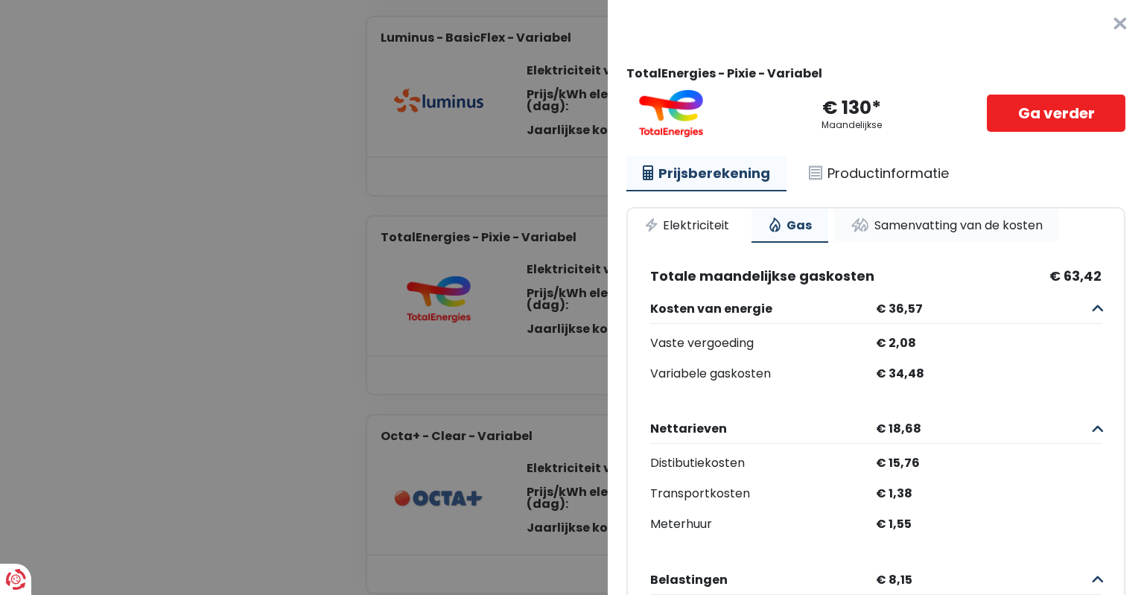
click at [903, 229] on link "Samenvatting van de kosten" at bounding box center [946, 225] width 225 height 33
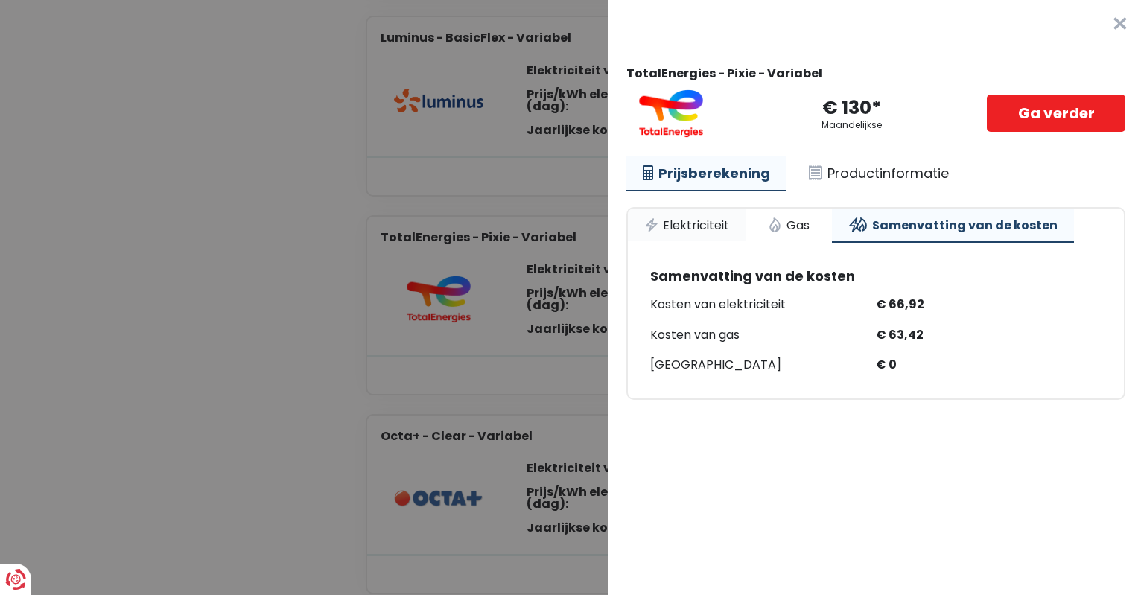
click at [703, 225] on link "Elektriciteit" at bounding box center [687, 225] width 118 height 33
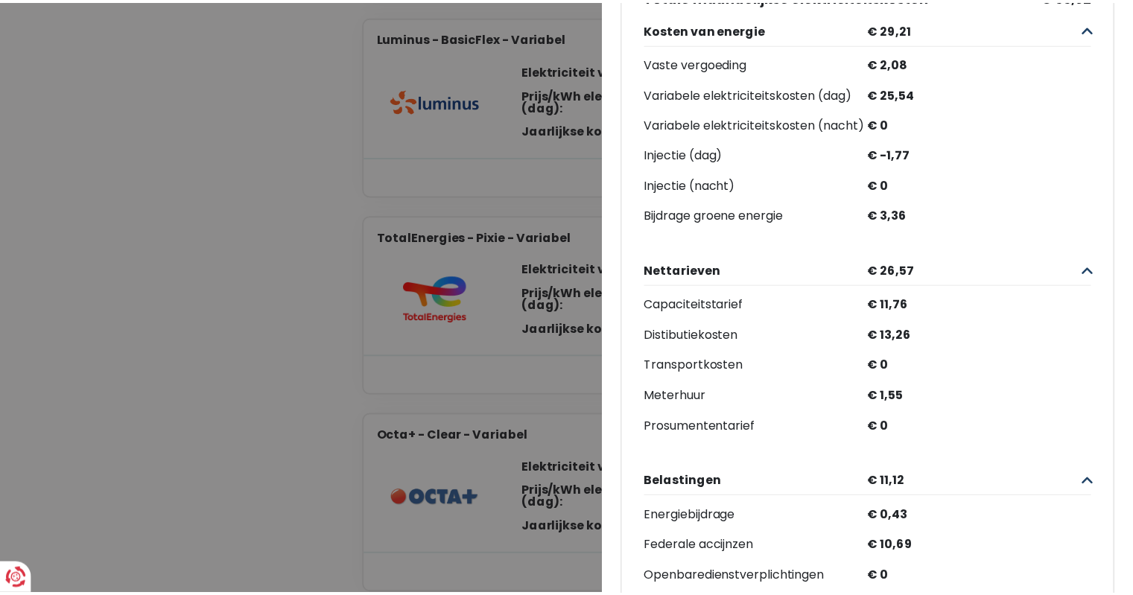
scroll to position [298, 0]
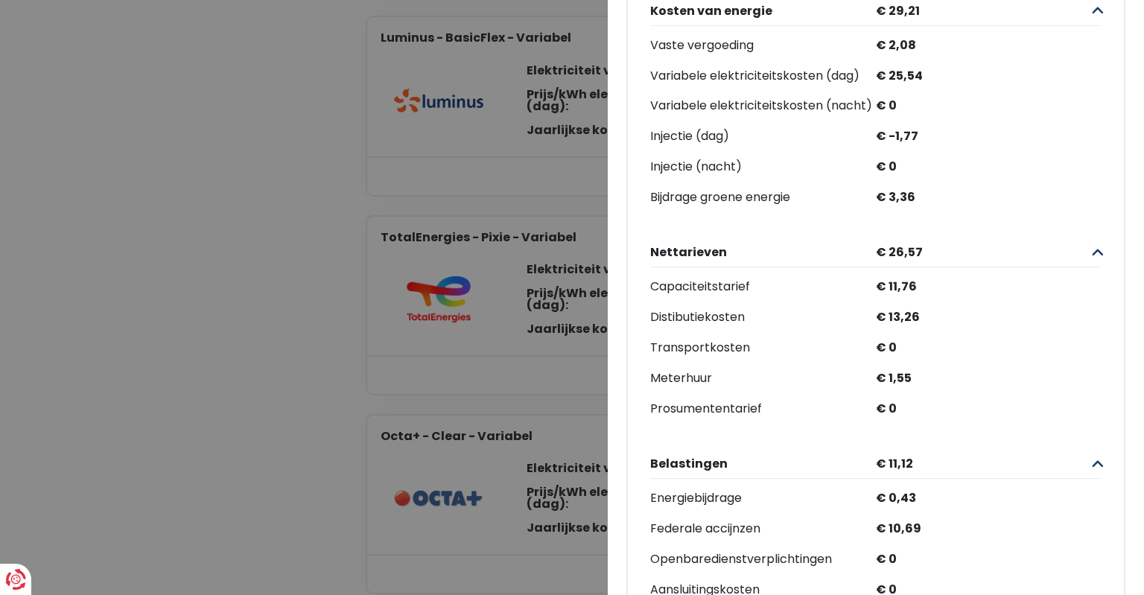
click at [475, 315] on Variabel "Plus de détails - TotalEnergies × TotalEnergies - Pixie - Variabel € 130* Maand…" at bounding box center [572, 297] width 1144 height 595
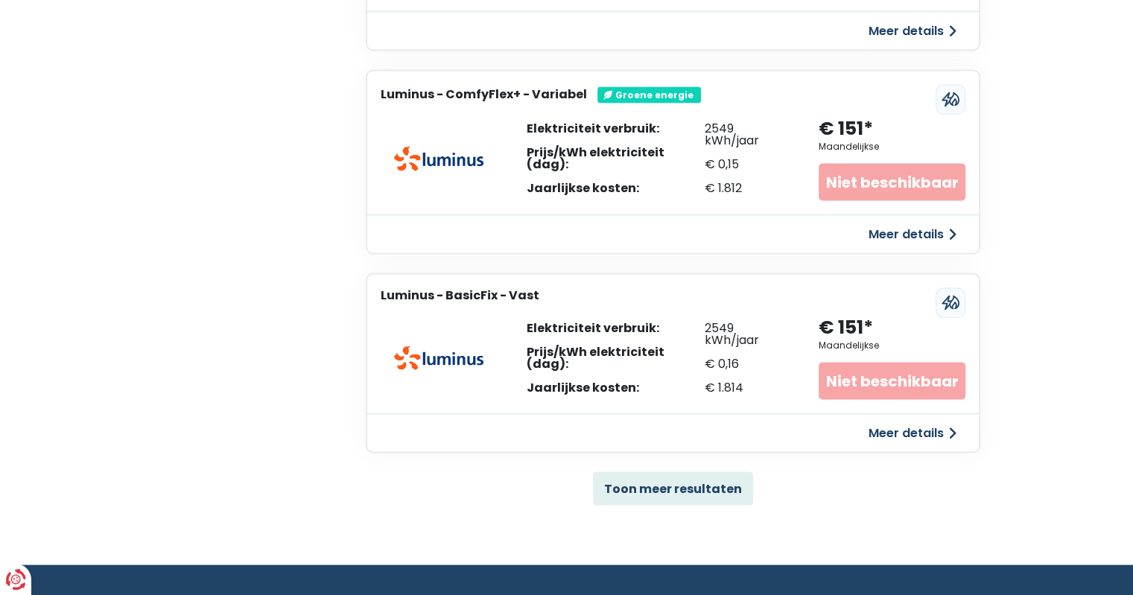
scroll to position [2905, 0]
